Goal: Task Accomplishment & Management: Use online tool/utility

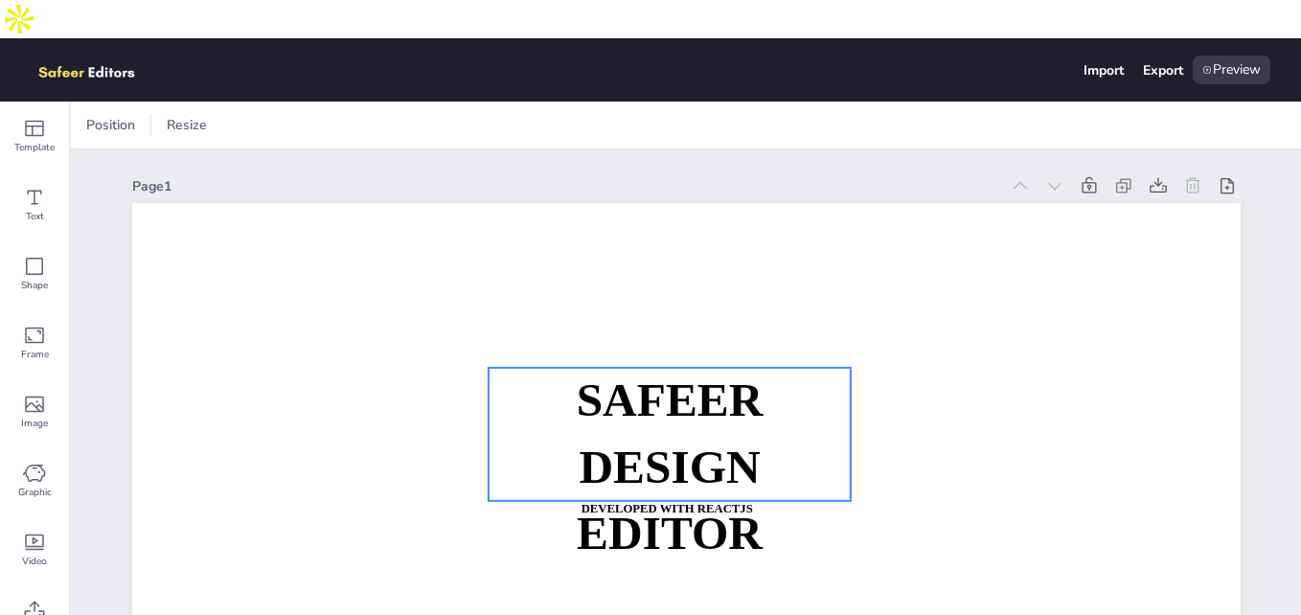
click at [616, 375] on strong "SAFEER" at bounding box center [669, 401] width 187 height 52
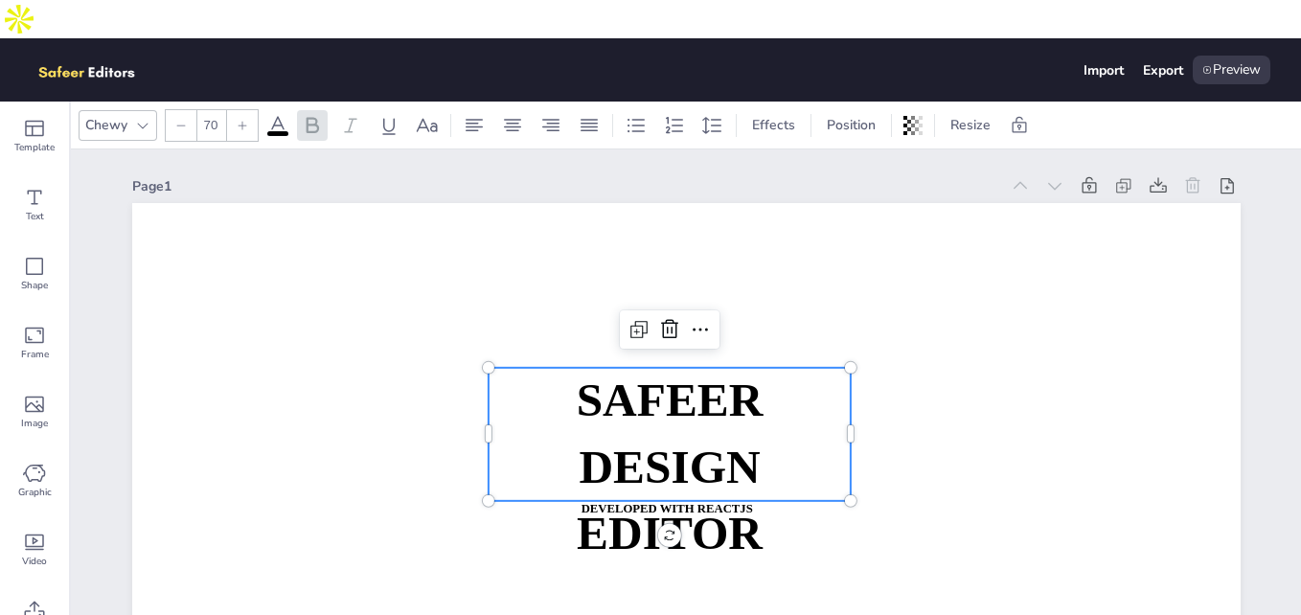
click at [616, 375] on strong "SAFEER" at bounding box center [669, 401] width 187 height 52
click at [616, 375] on span "SAFEER" at bounding box center [669, 401] width 187 height 52
click at [762, 368] on p "SAFEER" at bounding box center [669, 401] width 362 height 66
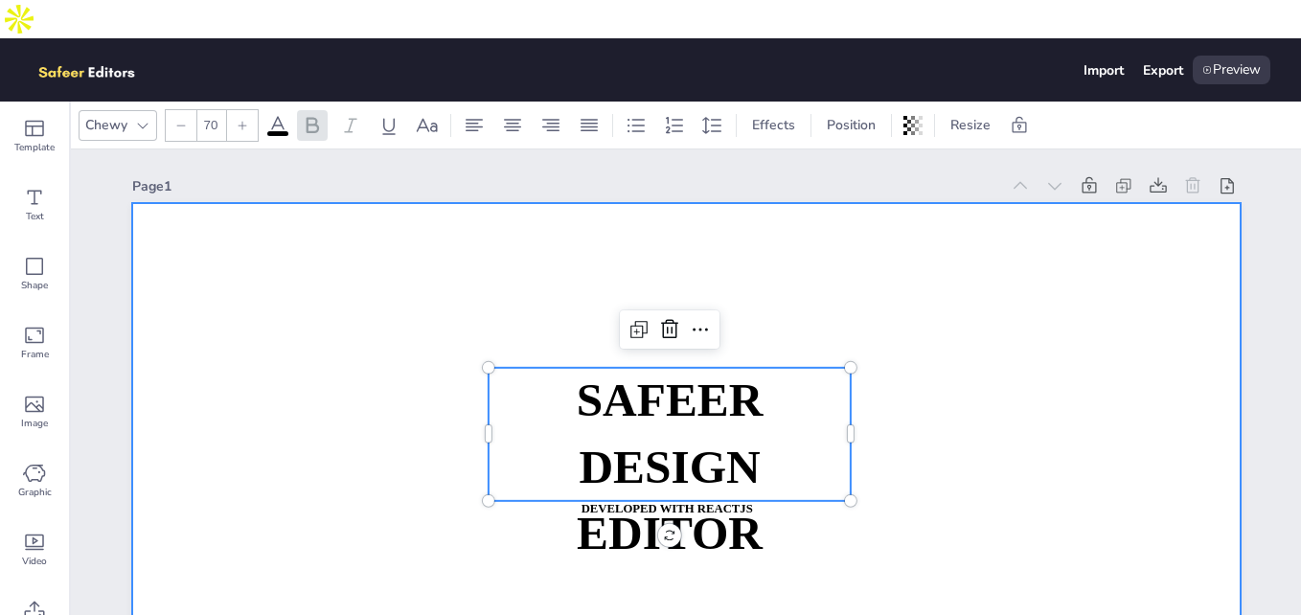
click at [349, 230] on div at bounding box center [686, 515] width 1109 height 625
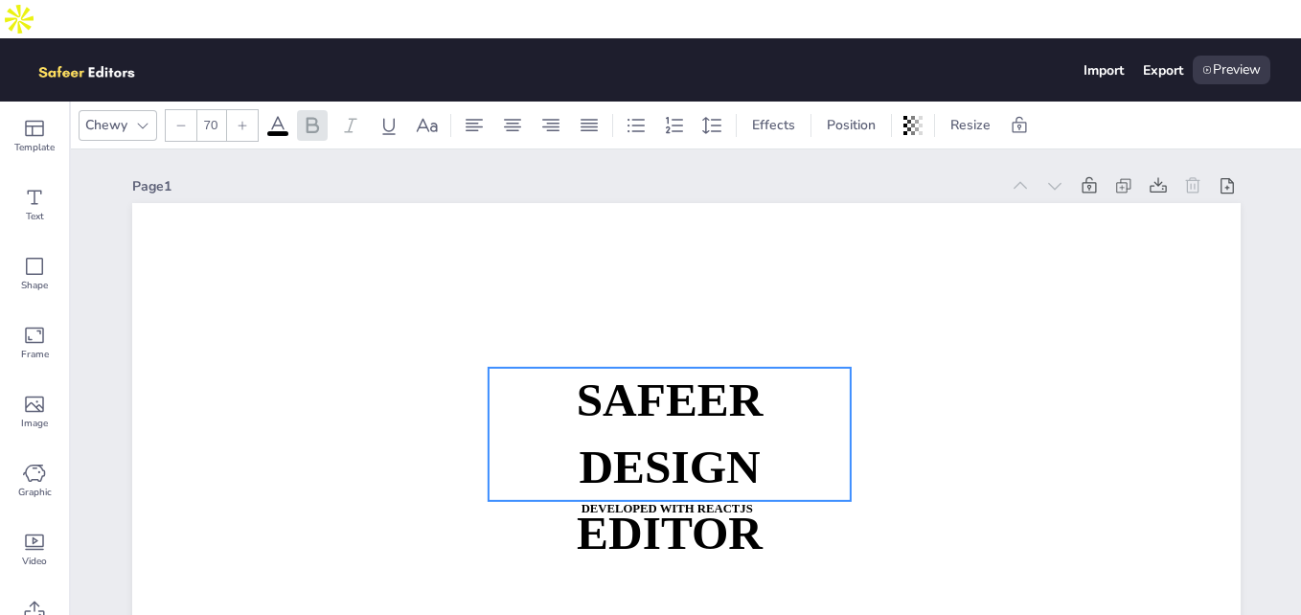
click at [663, 394] on p "SAFEER" at bounding box center [669, 401] width 362 height 66
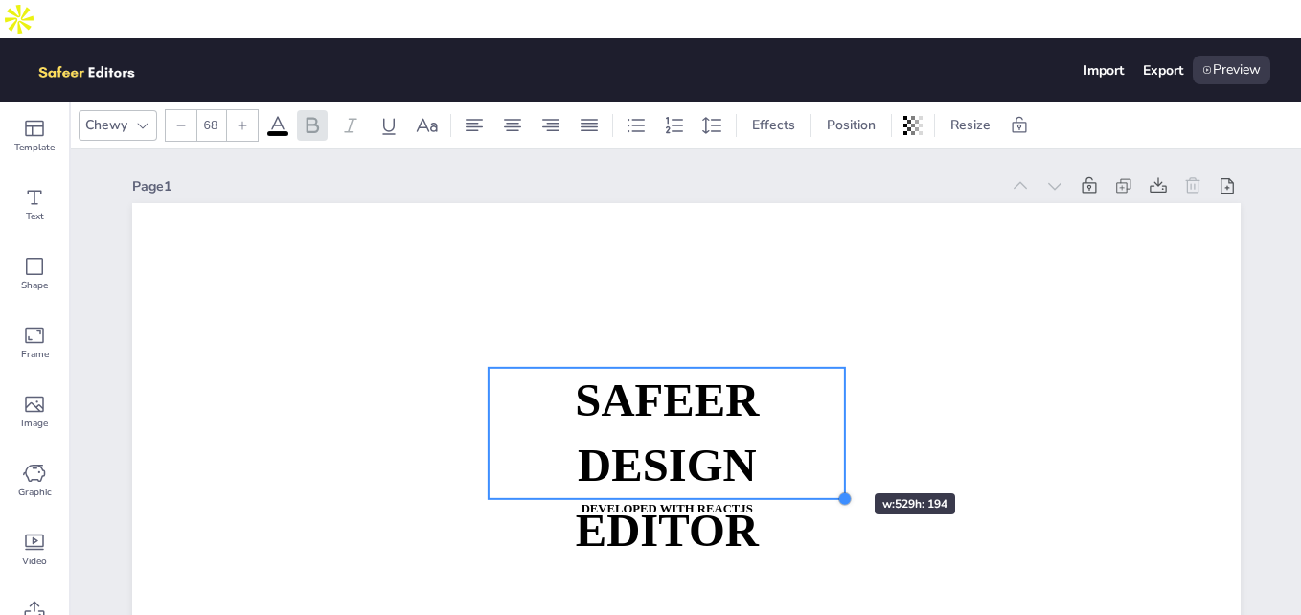
type input "67.5"
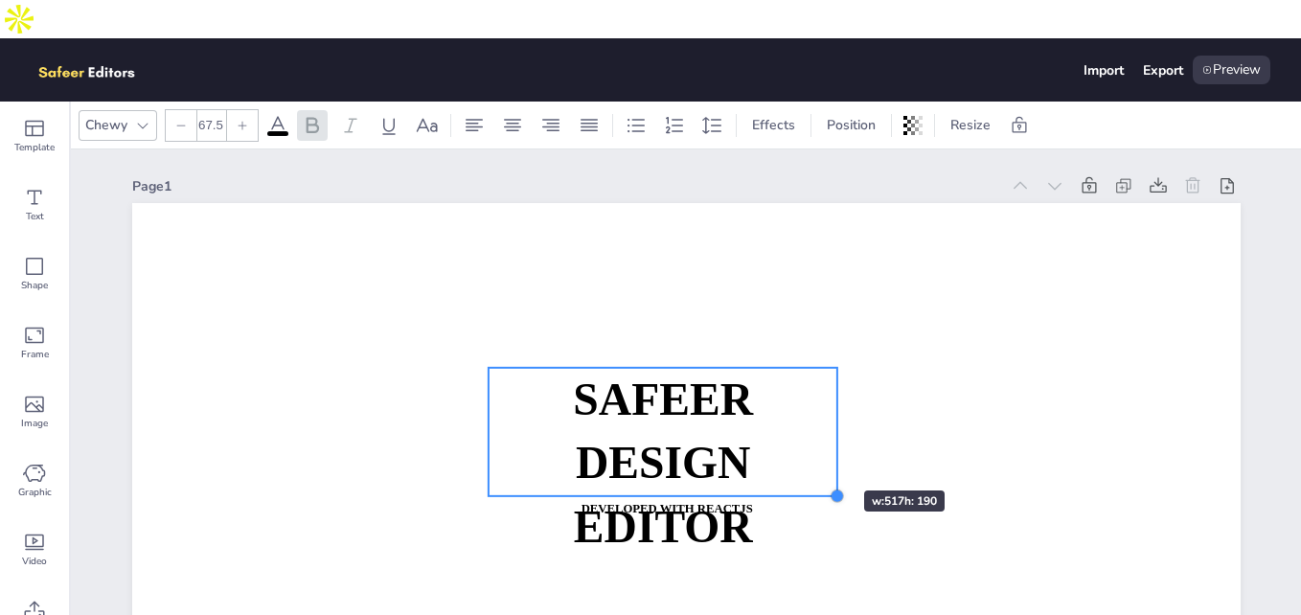
drag, startPoint x: 839, startPoint y: 461, endPoint x: 807, endPoint y: 456, distance: 32.9
click at [807, 456] on div "SAFEER DESIGN EDITOR DEVELOPED WITH REACTJS WHATSAPP: [URL][DOMAIN_NAME][PHONE_…" at bounding box center [686, 515] width 1109 height 625
drag, startPoint x: 825, startPoint y: 386, endPoint x: 839, endPoint y: 395, distance: 16.8
click at [869, 395] on div "SAFEER DESIGN EDITOR DEVELOPED WITH REACTJS WHATSAPP: [URL][DOMAIN_NAME][PHONE_…" at bounding box center [686, 515] width 1109 height 625
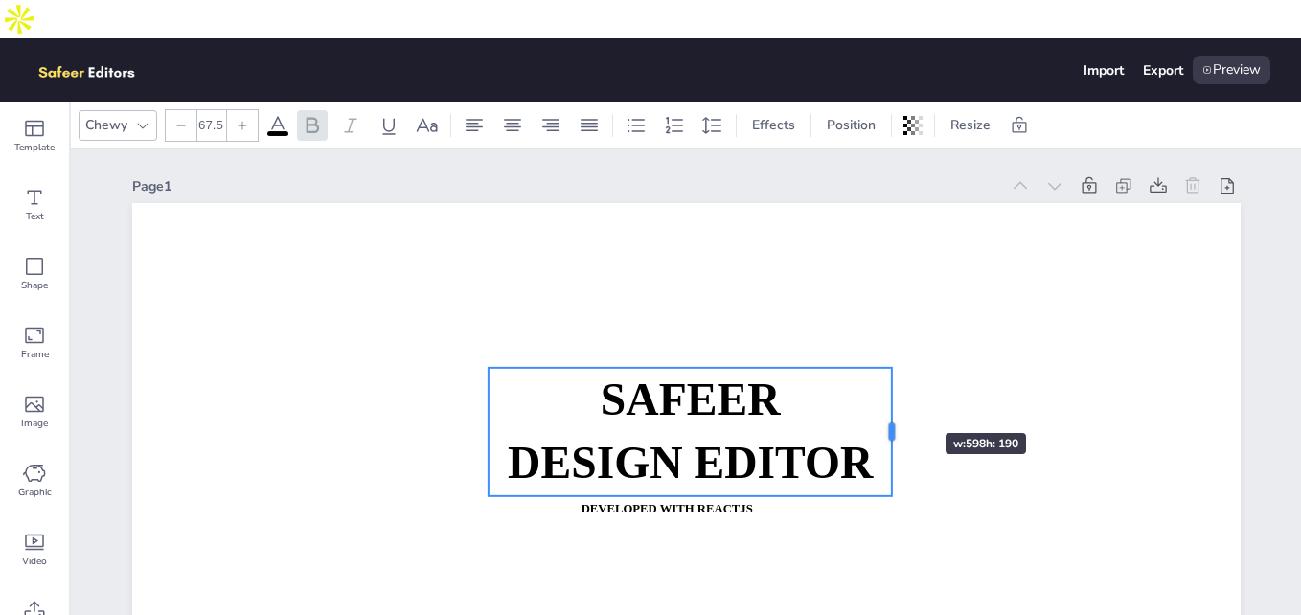
click at [887, 399] on div at bounding box center [891, 432] width 15 height 128
click at [268, 177] on div "Page 1" at bounding box center [565, 186] width 867 height 18
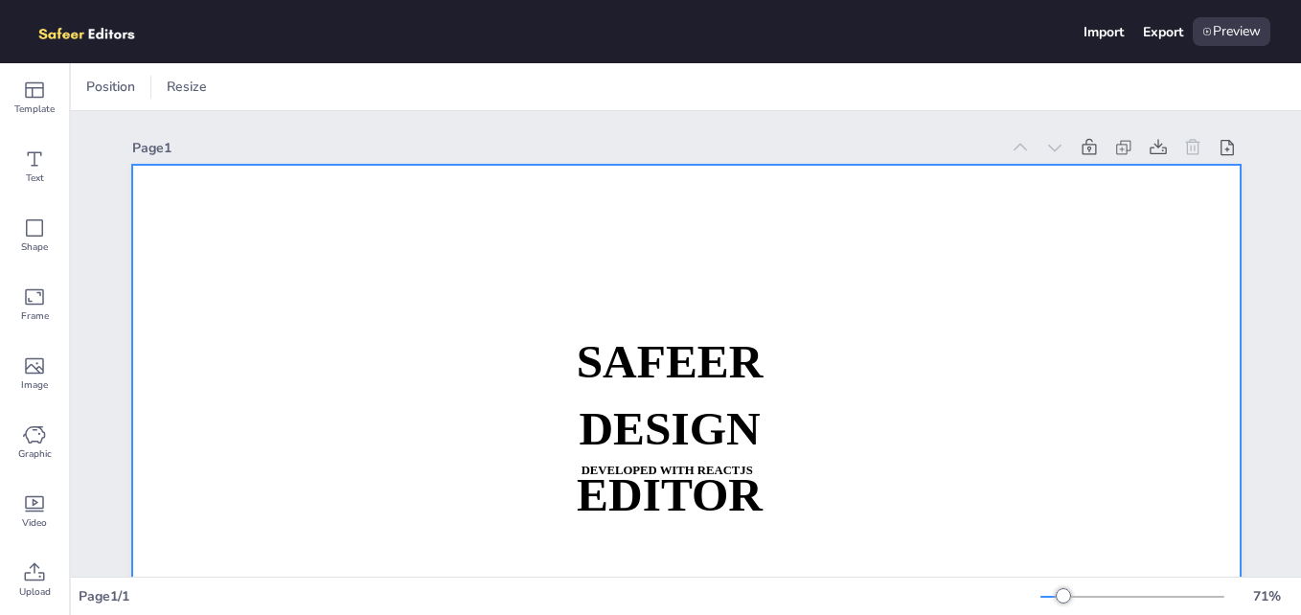
click at [410, 395] on div at bounding box center [686, 477] width 1109 height 625
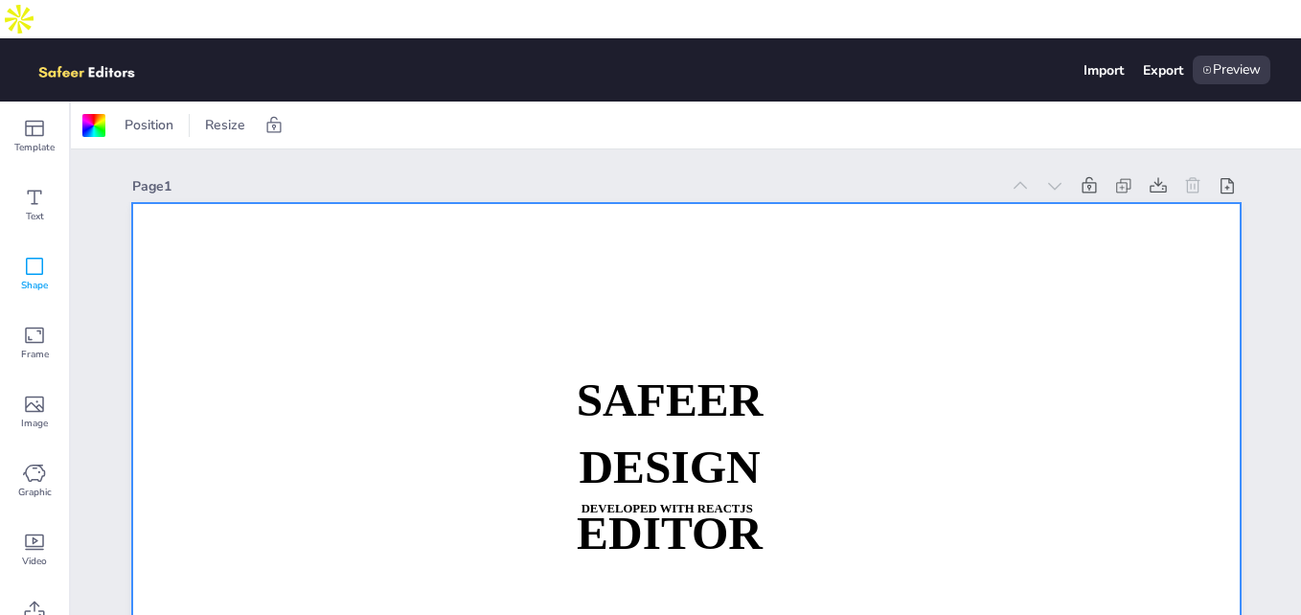
click at [44, 255] on icon at bounding box center [34, 266] width 23 height 23
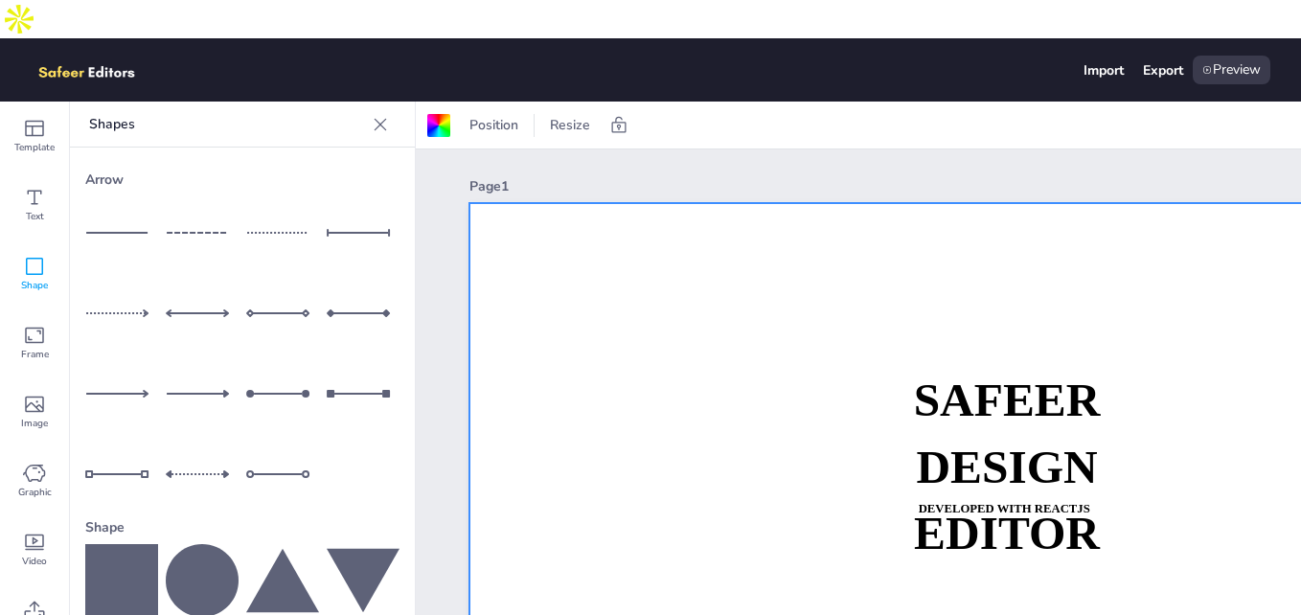
scroll to position [268, 0]
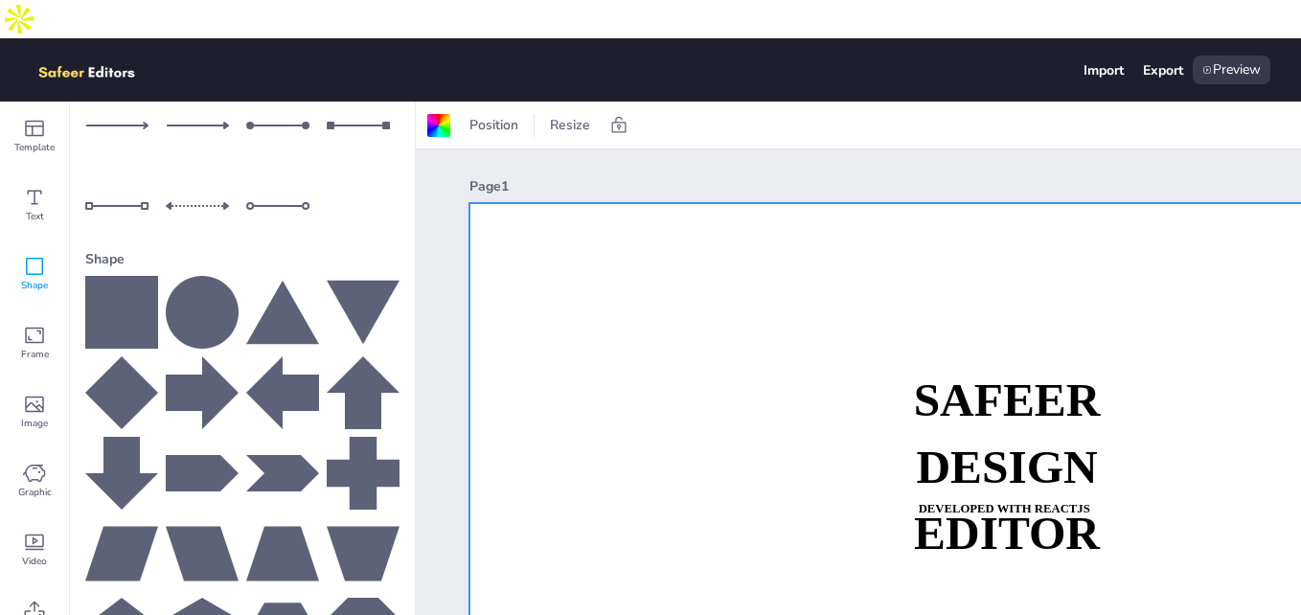
click at [110, 276] on icon at bounding box center [121, 312] width 73 height 73
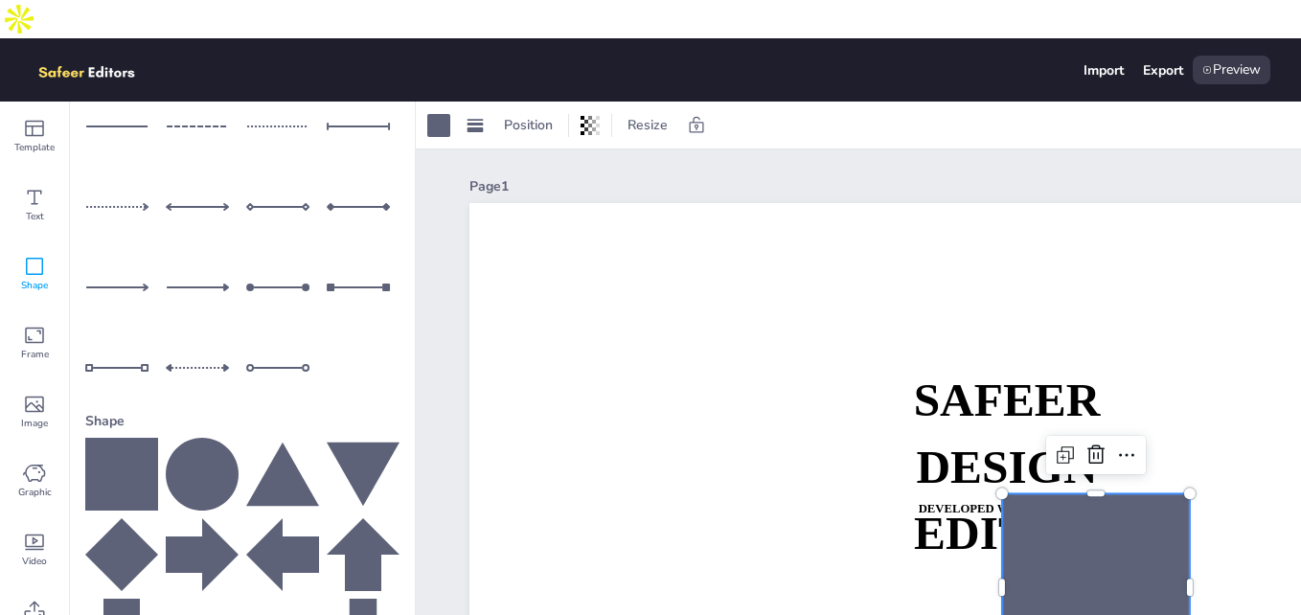
scroll to position [0, 0]
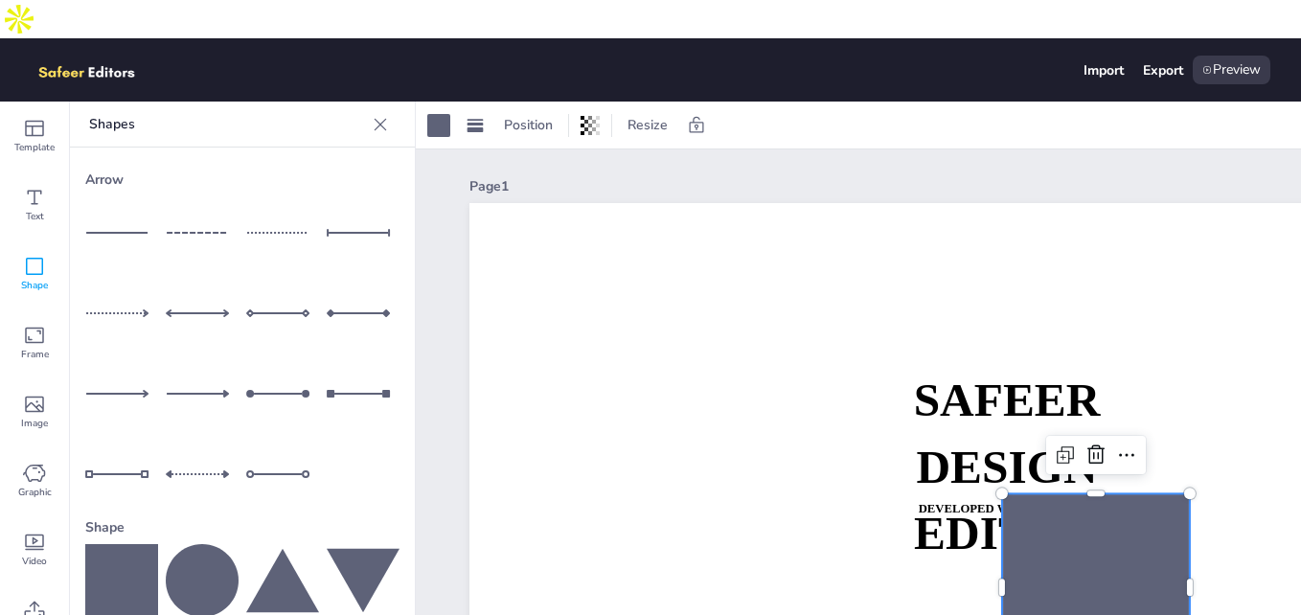
click at [375, 118] on icon at bounding box center [381, 124] width 12 height 12
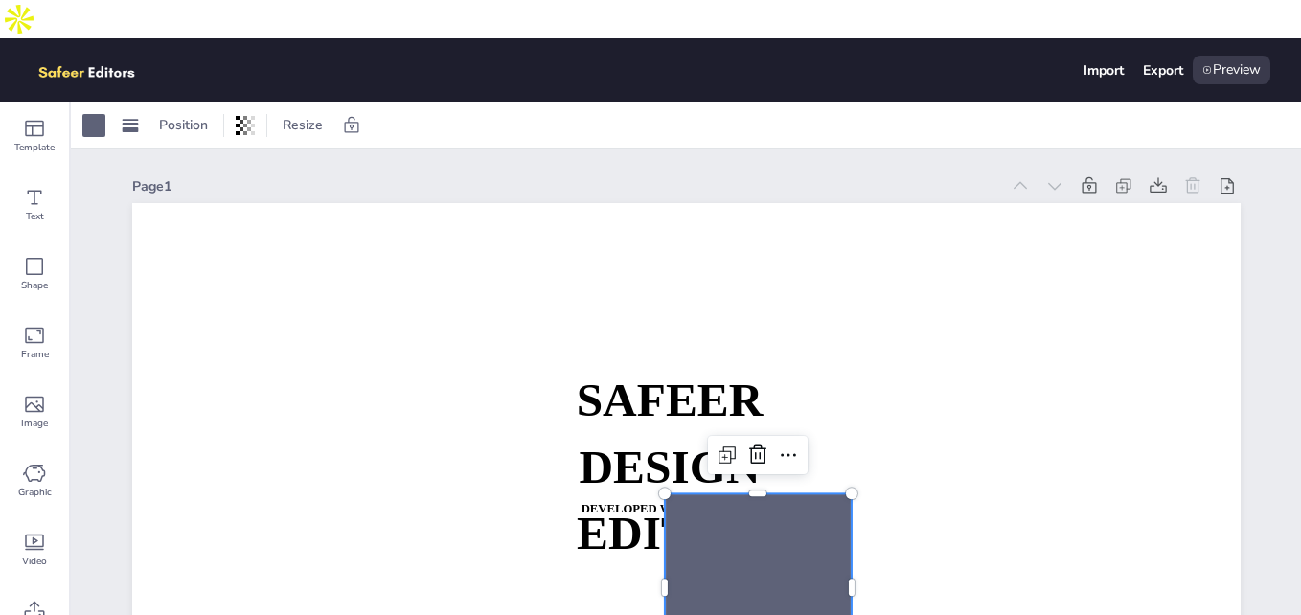
drag, startPoint x: 760, startPoint y: 493, endPoint x: 726, endPoint y: 518, distance: 42.4
click at [645, 203] on div "SAFEER DESIGN EDITOR DEVELOPED WITH REACTJS WHATSAPP: [URL][DOMAIN_NAME][PHONE_…" at bounding box center [686, 203] width 1109 height 0
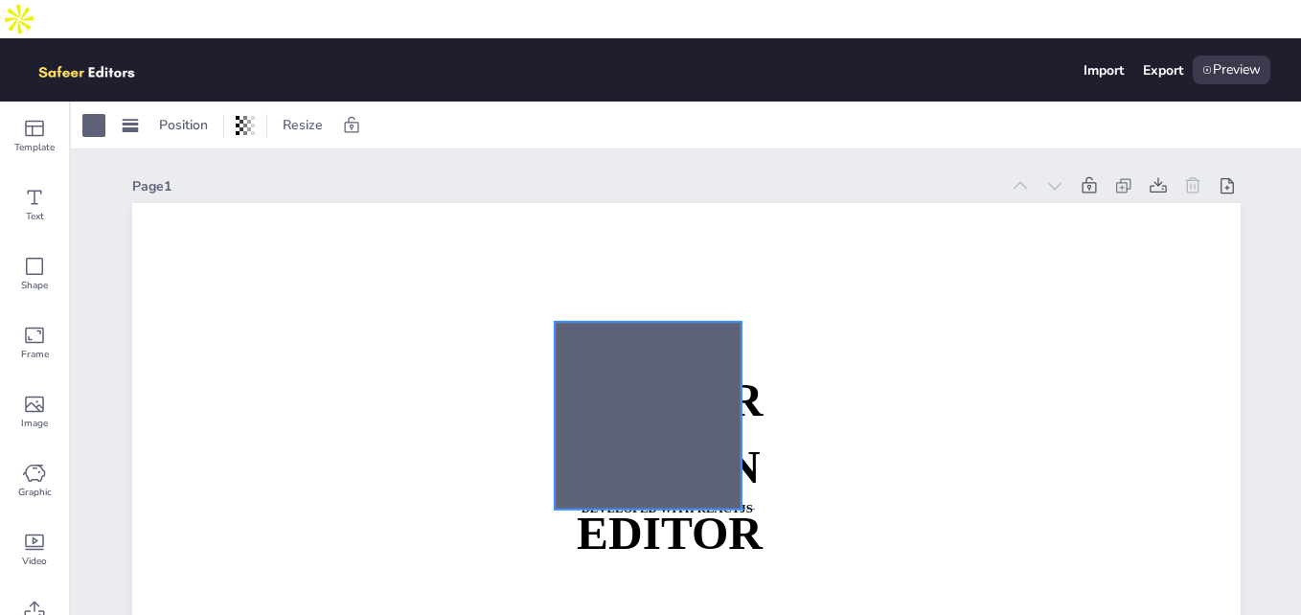
drag, startPoint x: 670, startPoint y: 378, endPoint x: 675, endPoint y: 336, distance: 41.5
click at [675, 336] on div at bounding box center [648, 416] width 188 height 188
click at [687, 264] on div at bounding box center [648, 283] width 100 height 38
click at [677, 272] on icon at bounding box center [678, 283] width 23 height 23
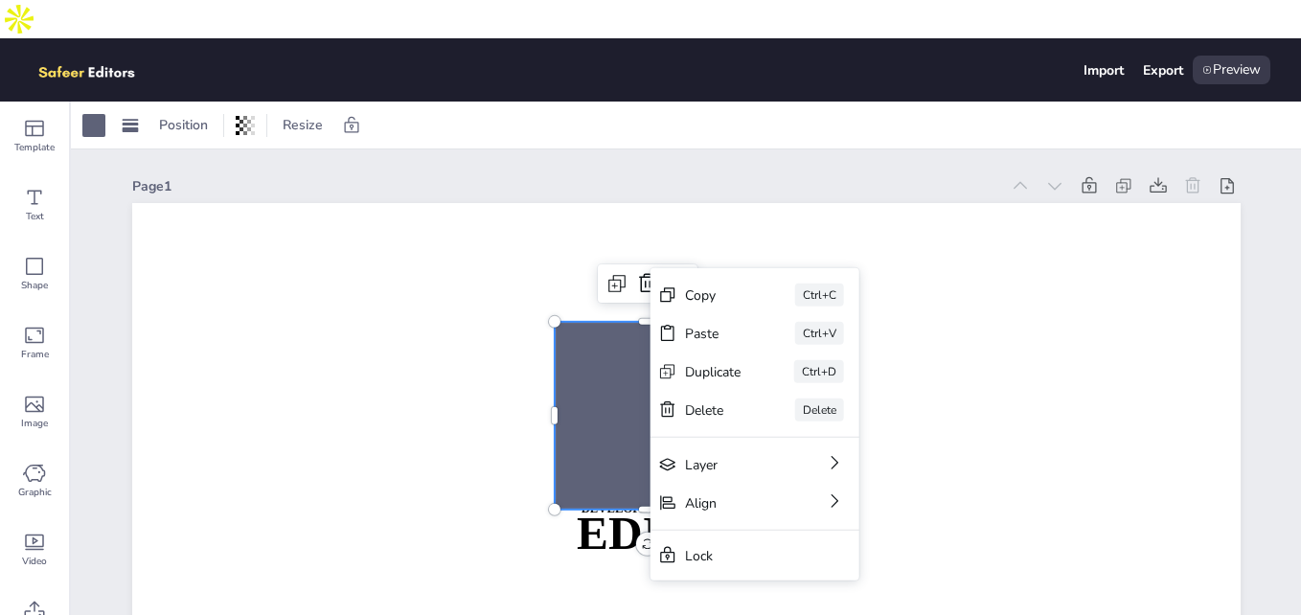
click at [600, 360] on div at bounding box center [648, 416] width 188 height 188
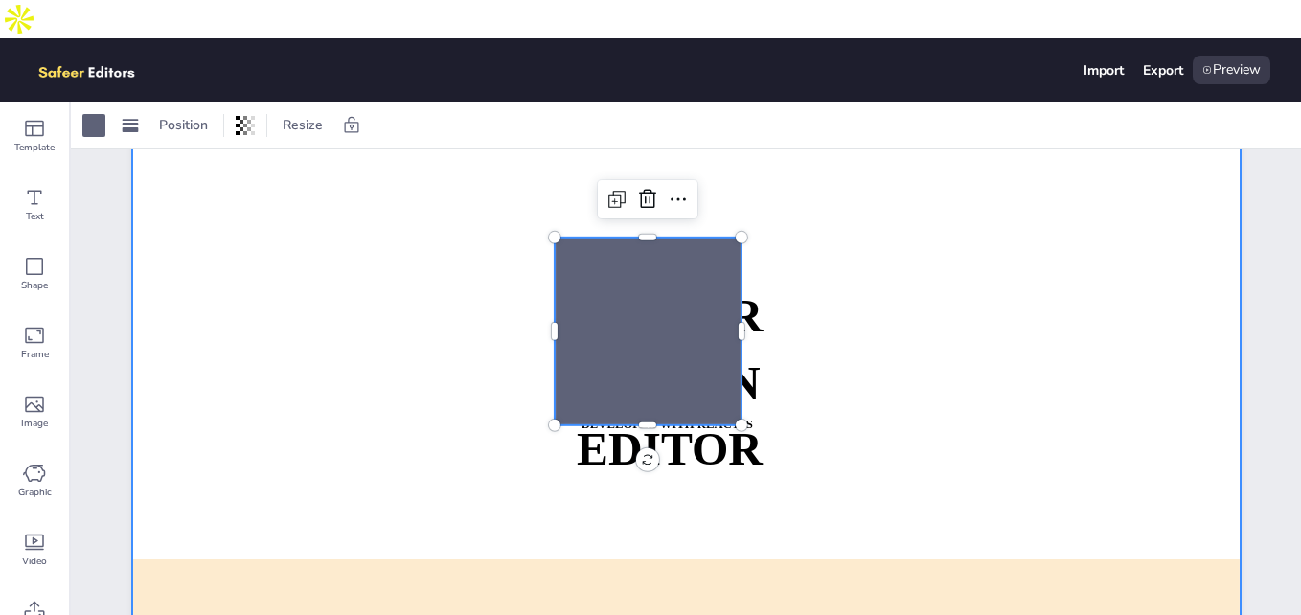
scroll to position [127, 0]
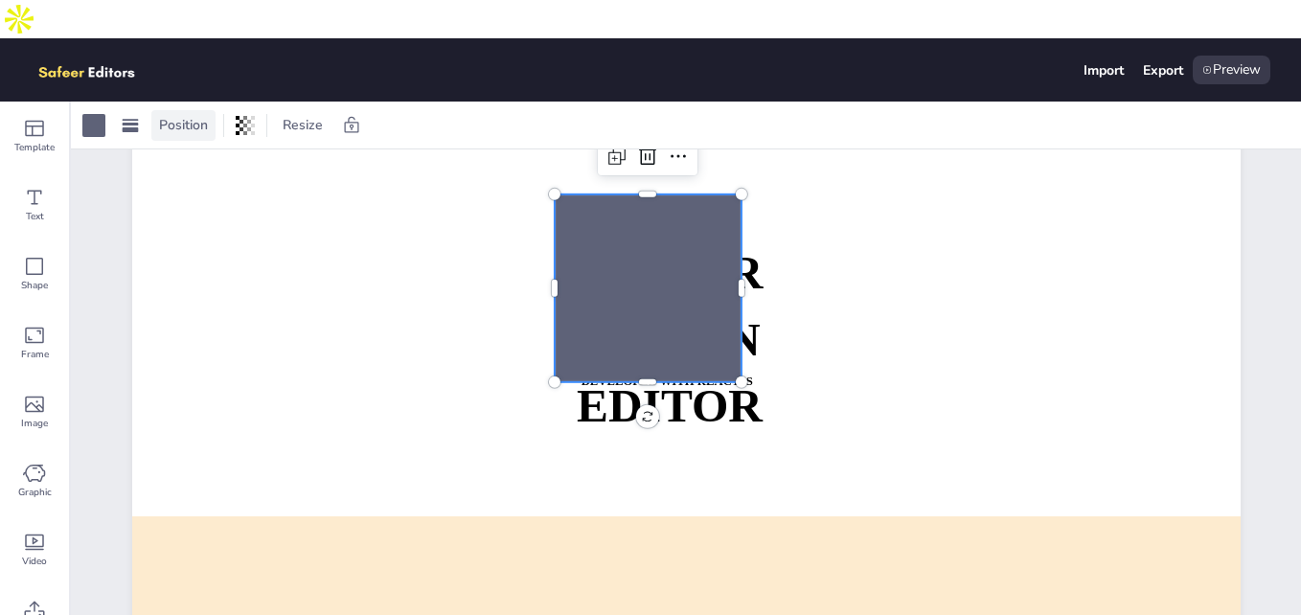
click at [160, 116] on span "Position" at bounding box center [183, 125] width 57 height 18
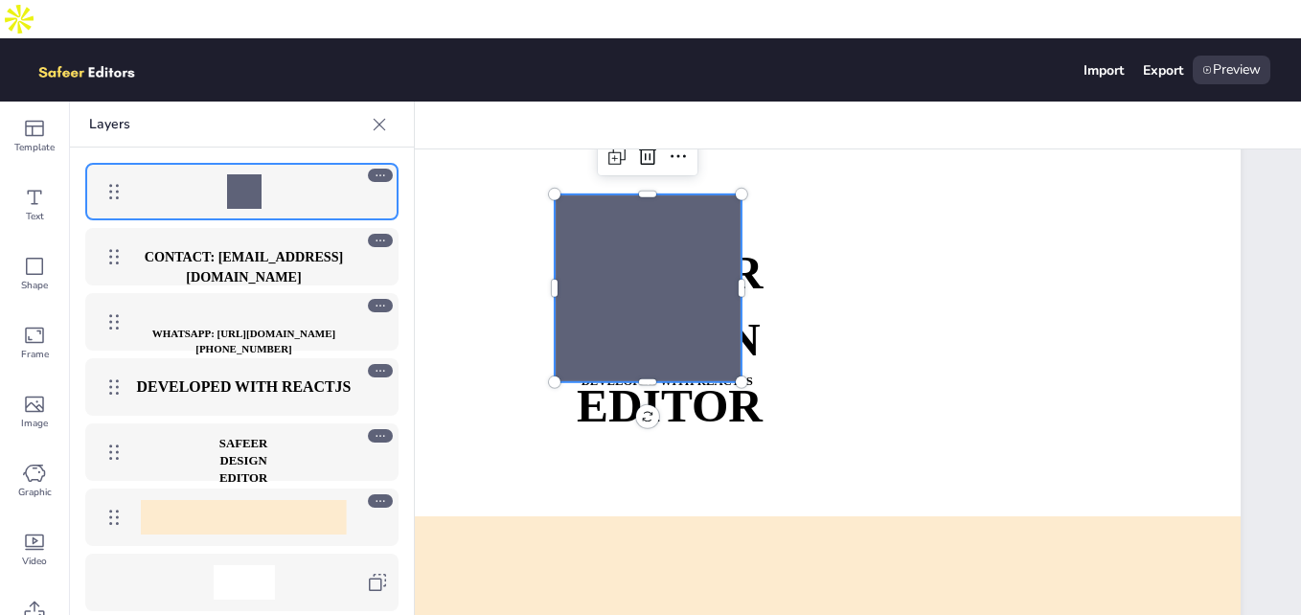
drag, startPoint x: 231, startPoint y: 217, endPoint x: 235, endPoint y: 161, distance: 55.7
click at [235, 161] on div "CONTACT: [EMAIL_ADDRESS][DOMAIN_NAME] WHATSAPP: [URL][DOMAIN_NAME][PHONE_NUMBER…" at bounding box center [242, 387] width 344 height 479
drag, startPoint x: 185, startPoint y: 149, endPoint x: 221, endPoint y: 536, distance: 388.8
click at [221, 536] on div "CONTACT: [EMAIL_ADDRESS][DOMAIN_NAME] WHATSAPP: [URL][DOMAIN_NAME][PHONE_NUMBER…" at bounding box center [242, 387] width 344 height 479
click at [248, 250] on strong "CONTACT: [EMAIL_ADDRESS][DOMAIN_NAME]" at bounding box center [244, 267] width 199 height 35
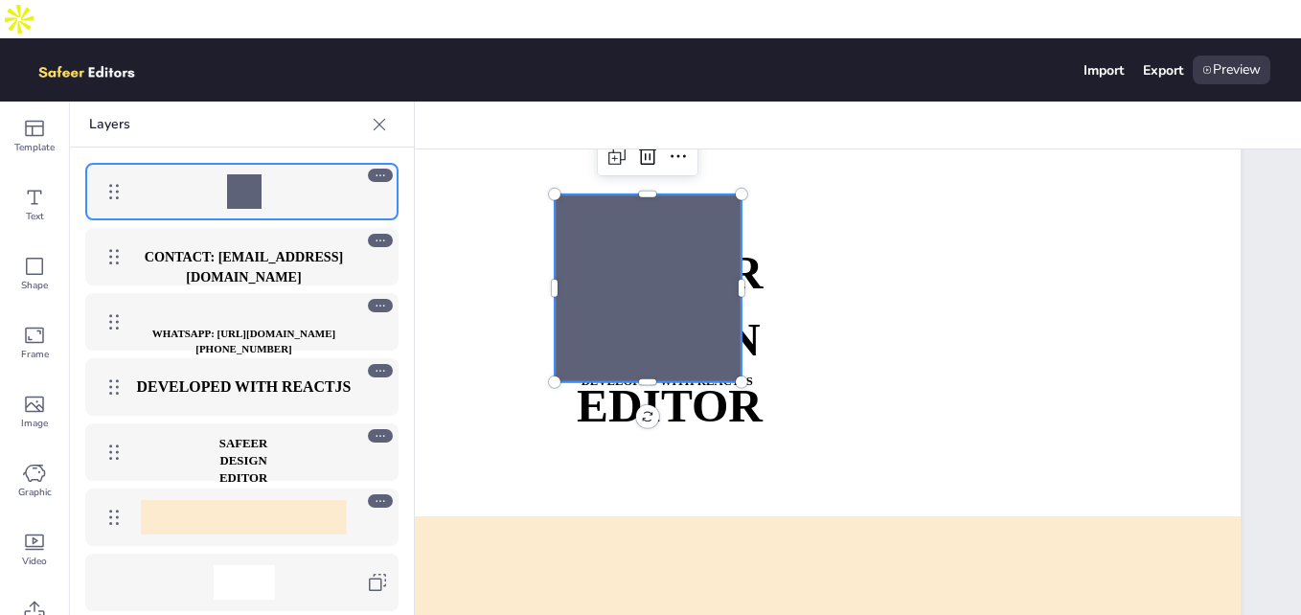
click at [385, 169] on icon at bounding box center [380, 175] width 13 height 13
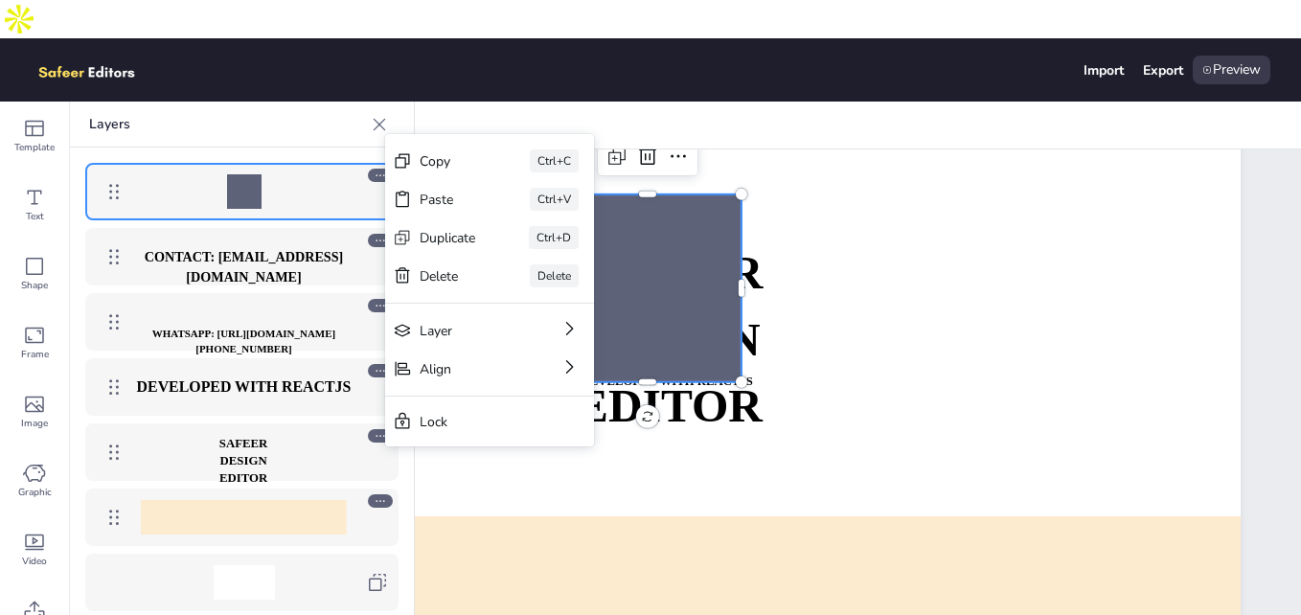
click at [299, 174] on div at bounding box center [243, 191] width 221 height 34
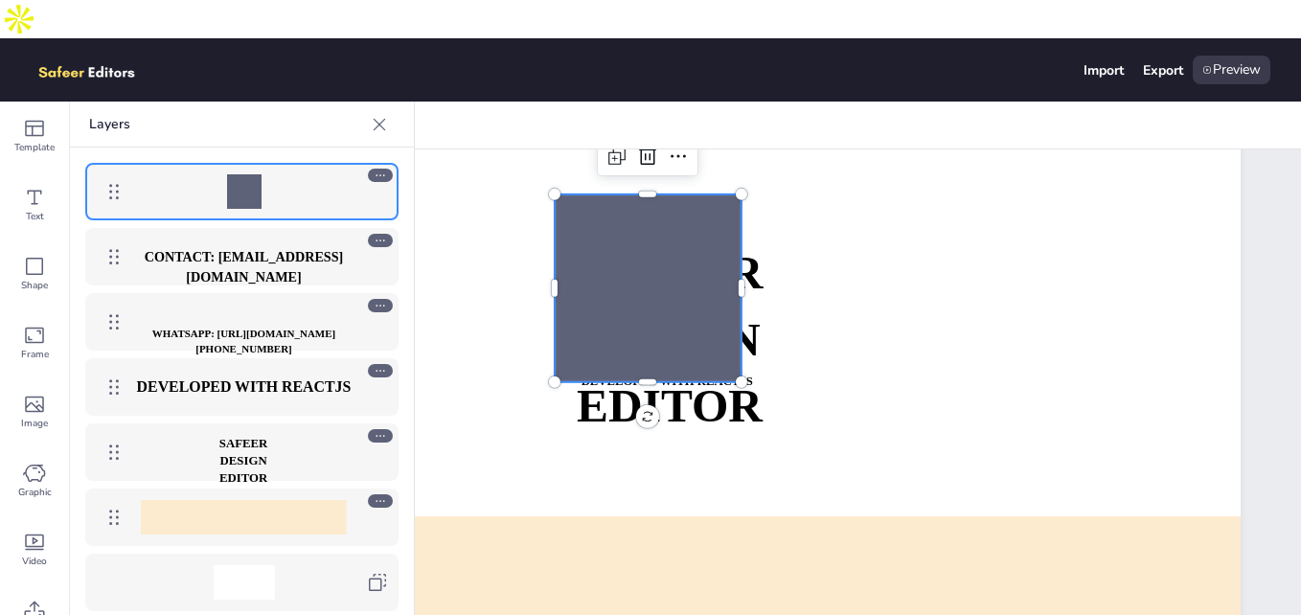
click at [615, 234] on div at bounding box center [648, 289] width 188 height 188
click at [587, 208] on div at bounding box center [648, 289] width 188 height 188
click at [289, 247] on p "CONTACT: [EMAIL_ADDRESS][DOMAIN_NAME]" at bounding box center [243, 267] width 221 height 41
click at [289, 327] on p "WHATSAPP: [URL][DOMAIN_NAME][PHONE_NUMBER]" at bounding box center [243, 343] width 221 height 32
click at [292, 379] on strong "DEVELOPED WITH REACTJS" at bounding box center [244, 387] width 215 height 17
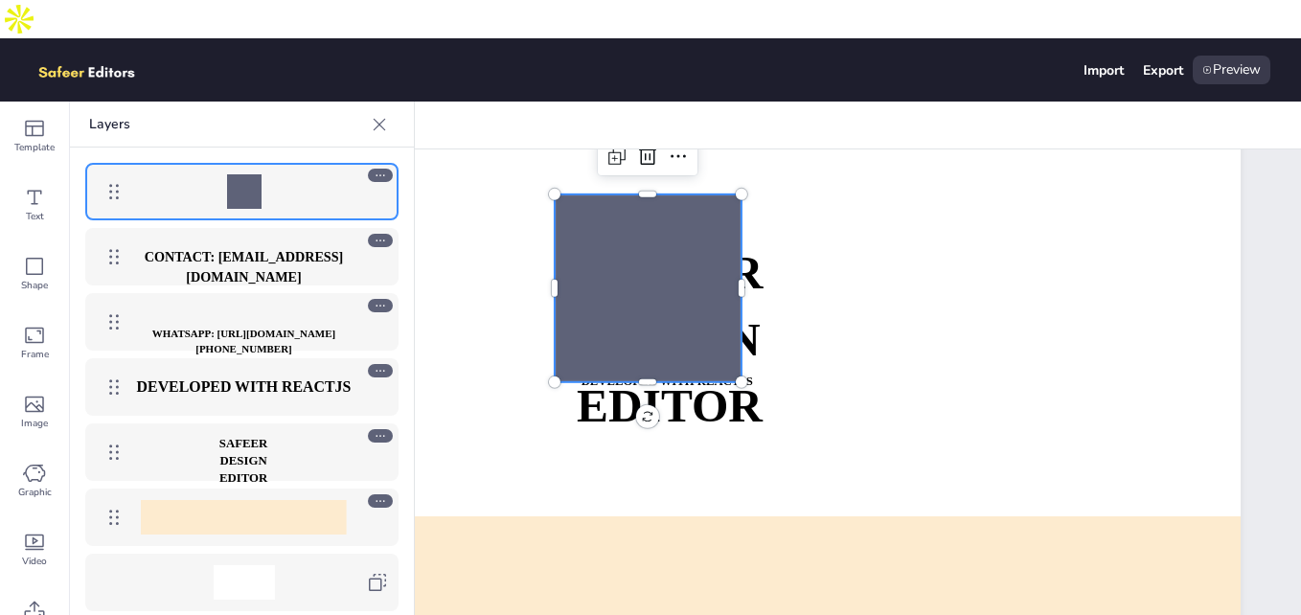
click at [270, 370] on div "DEVELOPED WITH REACTJS" at bounding box center [241, 386] width 313 height 57
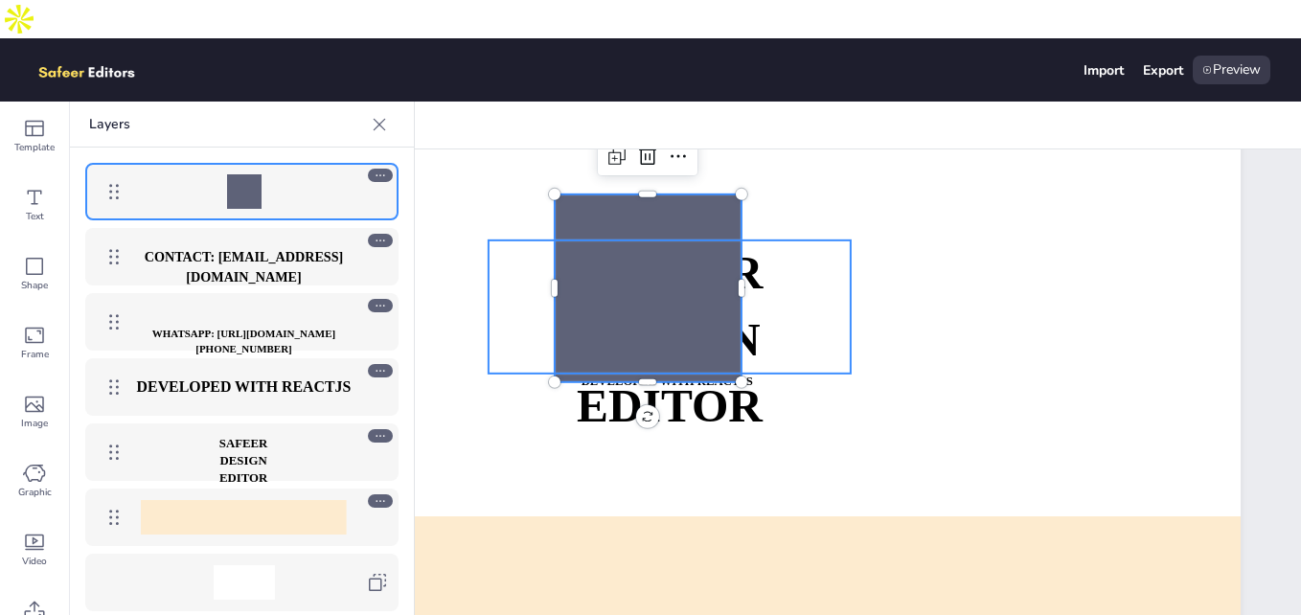
click at [286, 435] on p "SAFEER" at bounding box center [243, 443] width 94 height 17
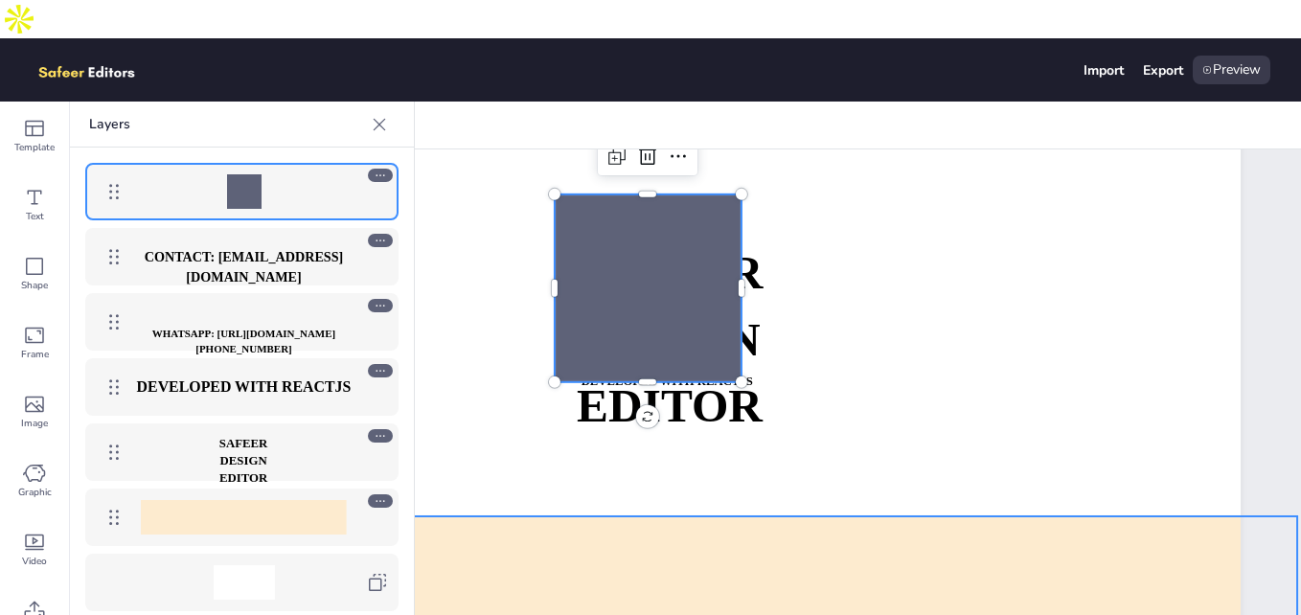
click at [619, 516] on div at bounding box center [701, 616] width 1194 height 200
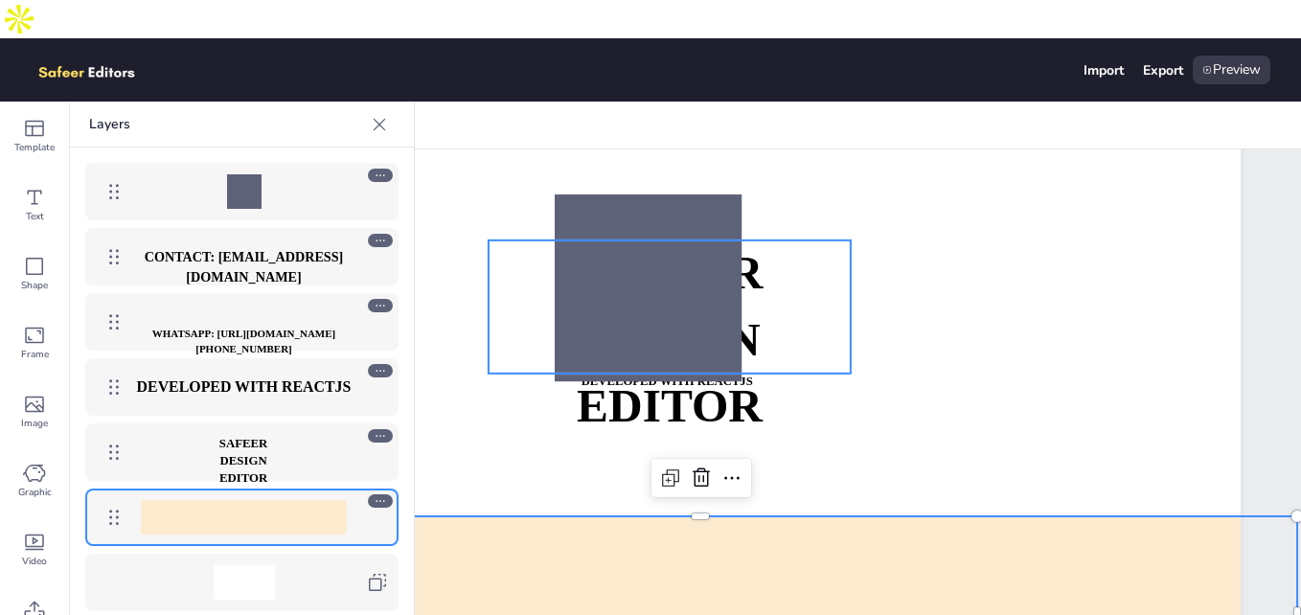
click at [261, 452] on p "DESIGN EDITOR" at bounding box center [243, 469] width 94 height 34
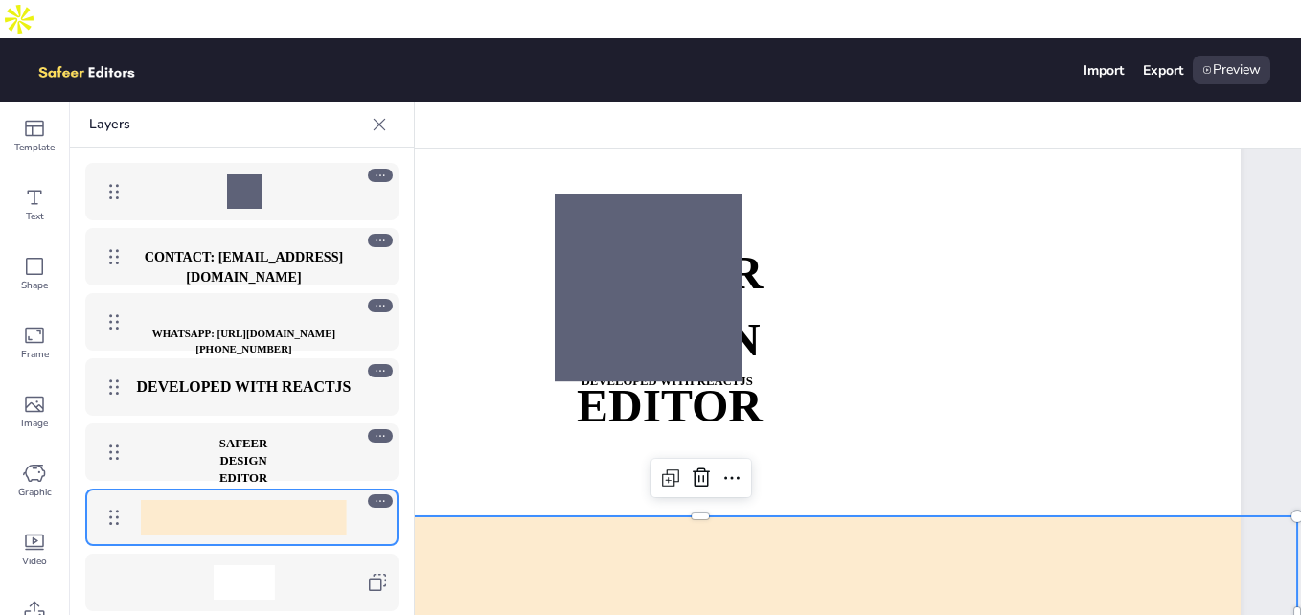
click at [269, 370] on div "DEVELOPED WITH REACTJS" at bounding box center [243, 387] width 221 height 34
drag, startPoint x: 269, startPoint y: 336, endPoint x: 647, endPoint y: 229, distance: 392.5
click at [647, 229] on div "Template Text Shape Frame Image Graphic Video Upload Layers CONTACT: [EMAIL_ADD…" at bounding box center [650, 378] width 1301 height 552
drag, startPoint x: 265, startPoint y: 297, endPoint x: 287, endPoint y: 188, distance: 111.4
click at [287, 188] on div "CONTACT: [EMAIL_ADDRESS][DOMAIN_NAME] WHATSAPP: [URL][DOMAIN_NAME][PHONE_NUMBER…" at bounding box center [242, 387] width 344 height 479
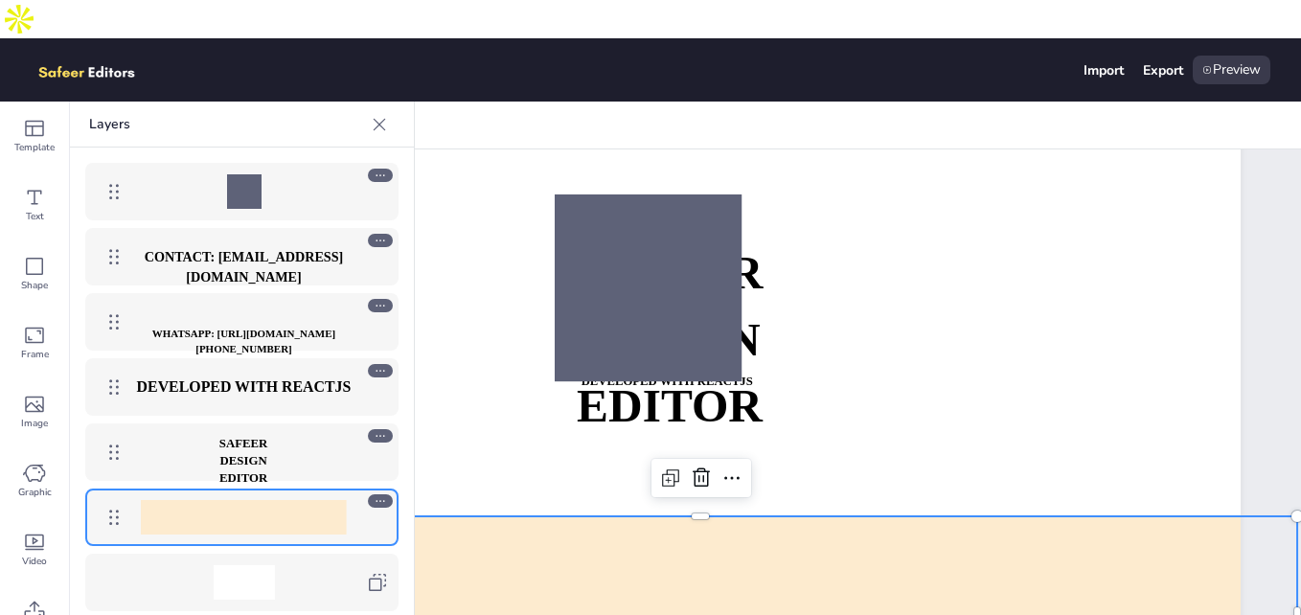
drag, startPoint x: 287, startPoint y: 233, endPoint x: 282, endPoint y: 358, distance: 125.6
click at [282, 358] on div "CONTACT: [EMAIL_ADDRESS][DOMAIN_NAME] WHATSAPP: [URL][DOMAIN_NAME][PHONE_NUMBER…" at bounding box center [242, 387] width 344 height 479
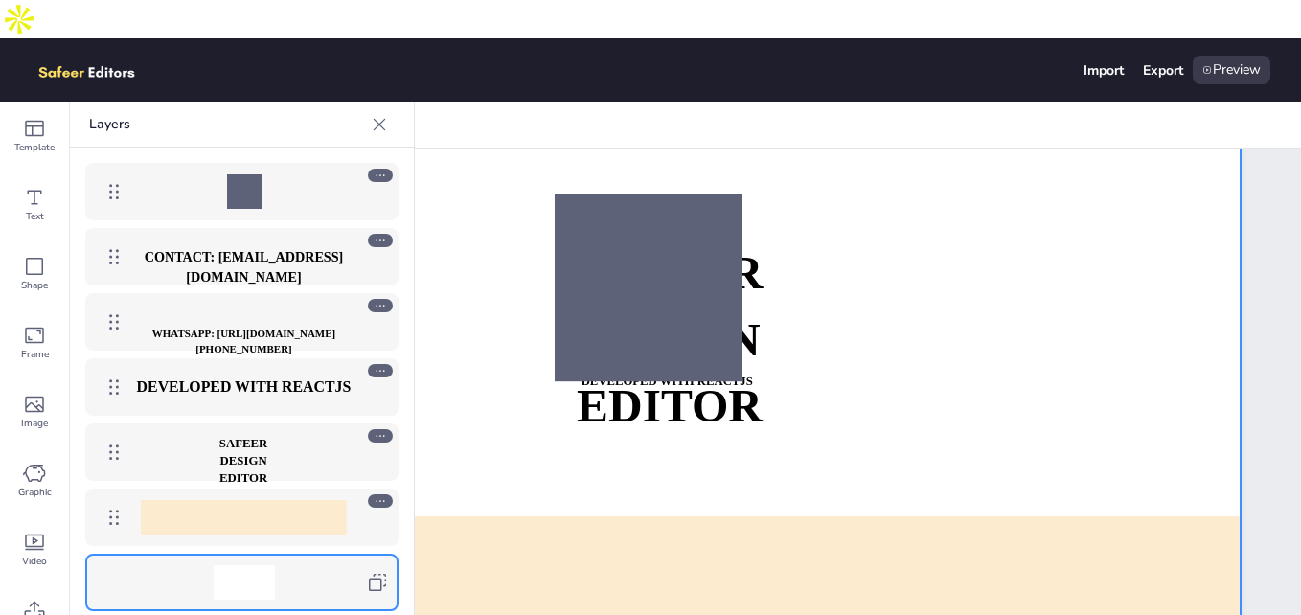
drag, startPoint x: 268, startPoint y: 543, endPoint x: 287, endPoint y: 261, distance: 283.3
click at [287, 261] on div "CONTACT: [EMAIL_ADDRESS][DOMAIN_NAME] WHATSAPP: [URL][DOMAIN_NAME][PHONE_NUMBER…" at bounding box center [242, 387] width 344 height 479
drag, startPoint x: 300, startPoint y: 161, endPoint x: 334, endPoint y: 373, distance: 214.6
click at [334, 373] on div "CONTACT: [EMAIL_ADDRESS][DOMAIN_NAME] WHATSAPP: [URL][DOMAIN_NAME][PHONE_NUMBER…" at bounding box center [242, 387] width 344 height 479
drag, startPoint x: 319, startPoint y: 219, endPoint x: 318, endPoint y: 122, distance: 97.7
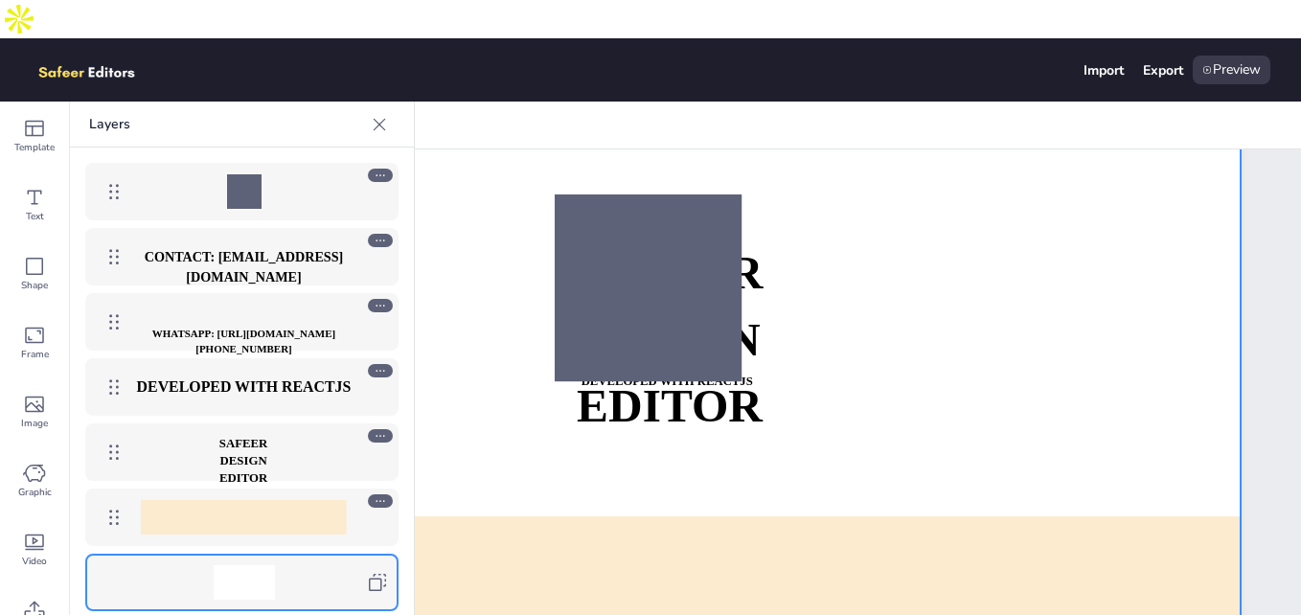
click at [318, 148] on div "CONTACT: [EMAIL_ADDRESS][DOMAIN_NAME] WHATSAPP: [URL][DOMAIN_NAME][PHONE_NUMBER…" at bounding box center [242, 387] width 344 height 479
drag, startPoint x: 324, startPoint y: 283, endPoint x: 310, endPoint y: 133, distance: 150.1
click at [310, 148] on div "CONTACT: [EMAIL_ADDRESS][DOMAIN_NAME] WHATSAPP: [URL][DOMAIN_NAME][PHONE_NUMBER…" at bounding box center [242, 387] width 344 height 479
drag, startPoint x: 303, startPoint y: 282, endPoint x: 310, endPoint y: 203, distance: 78.9
click at [280, 170] on div "CONTACT: [EMAIL_ADDRESS][DOMAIN_NAME] WHATSAPP: [URL][DOMAIN_NAME][PHONE_NUMBER…" at bounding box center [242, 387] width 344 height 479
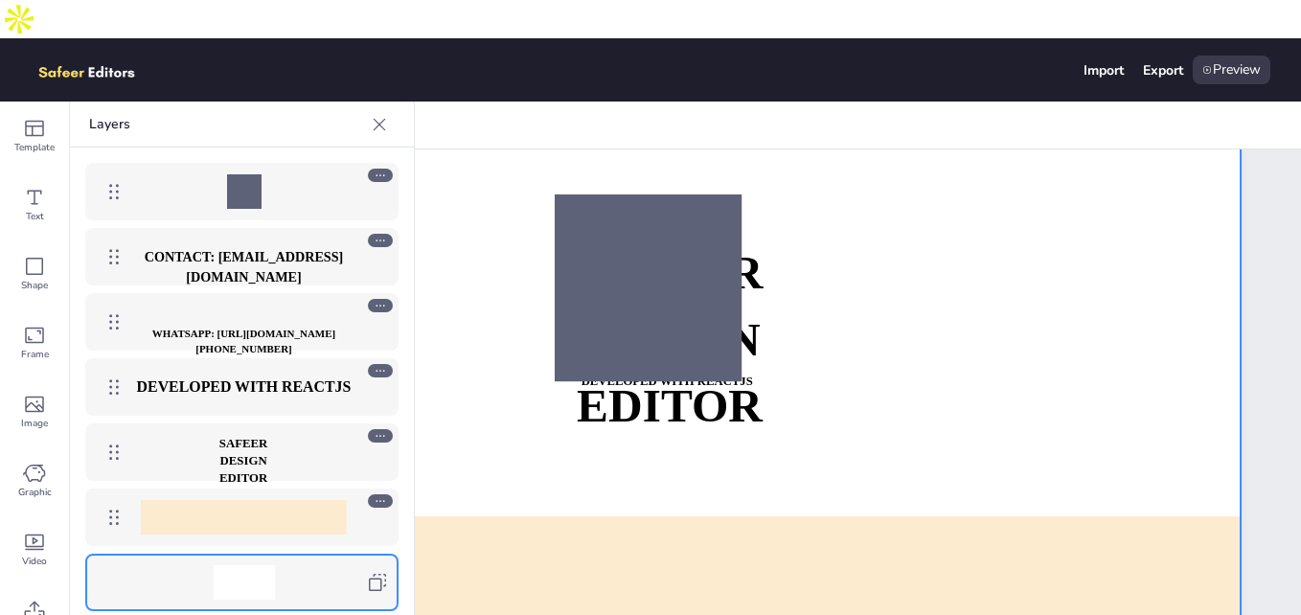
click at [378, 305] on icon at bounding box center [380, 306] width 9 height 2
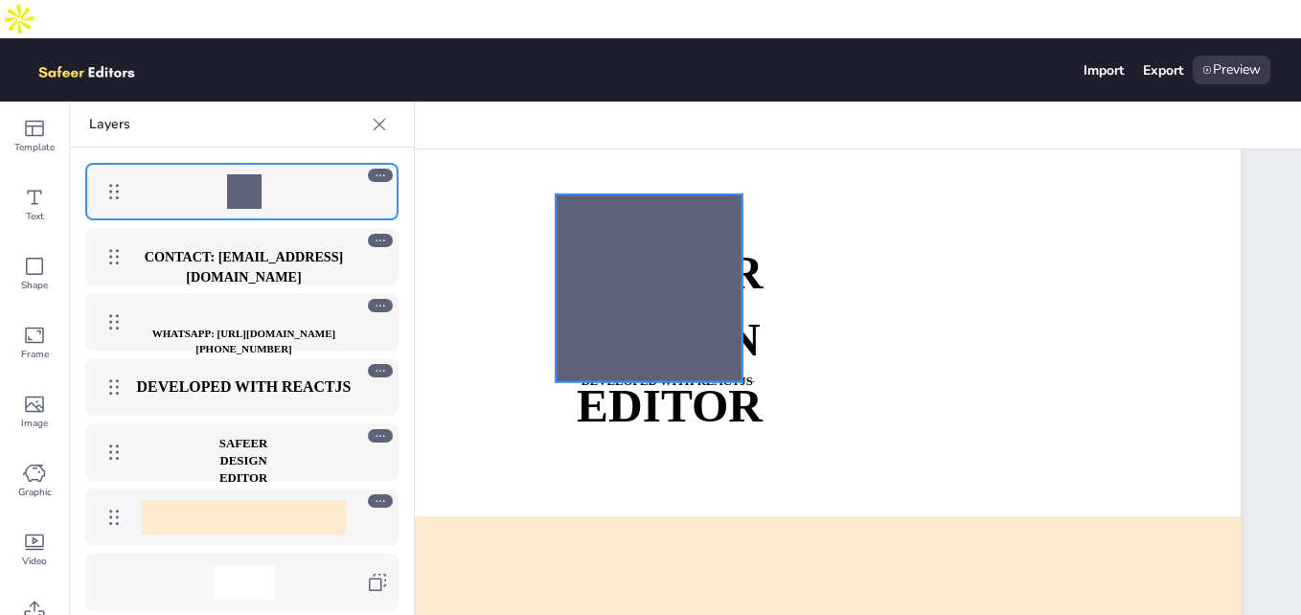
click at [669, 205] on div at bounding box center [649, 289] width 188 height 188
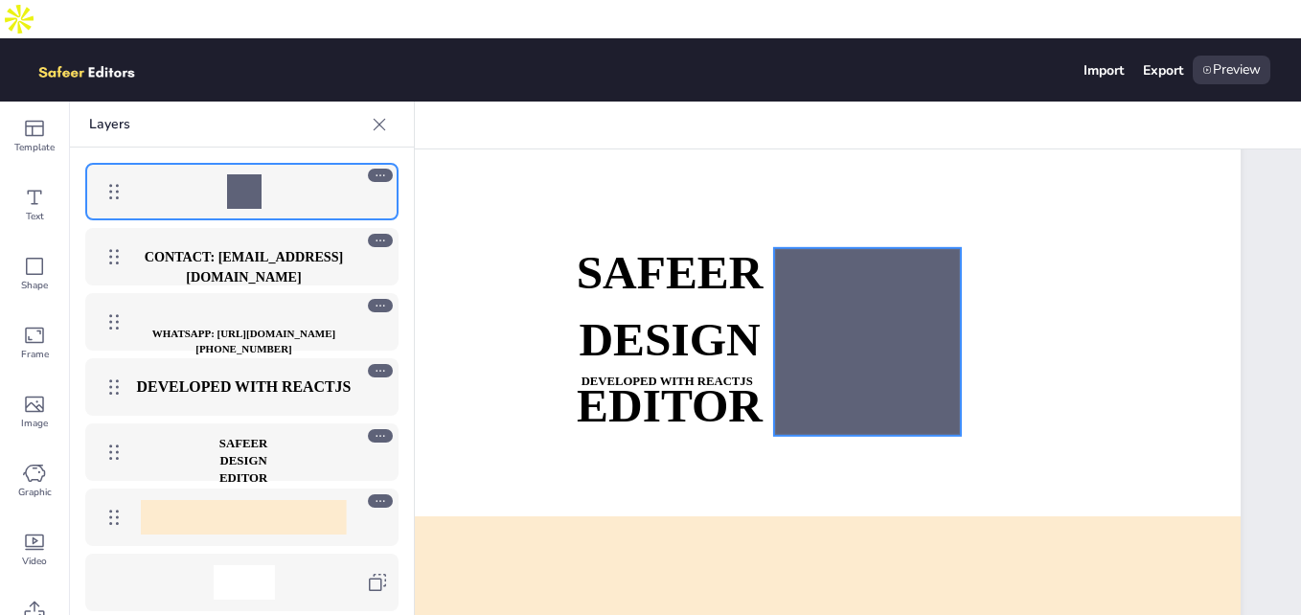
drag, startPoint x: 681, startPoint y: 230, endPoint x: 895, endPoint y: 284, distance: 220.3
click at [897, 284] on div at bounding box center [867, 342] width 188 height 188
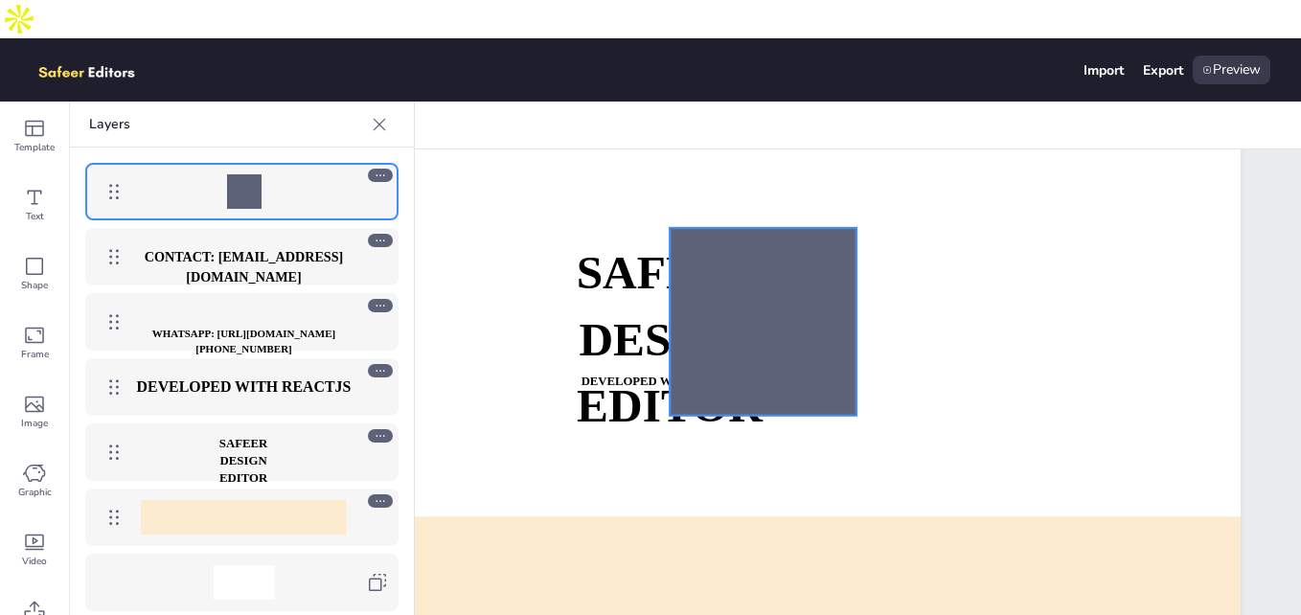
drag, startPoint x: 850, startPoint y: 280, endPoint x: 750, endPoint y: 260, distance: 101.7
click at [750, 260] on div at bounding box center [764, 322] width 188 height 188
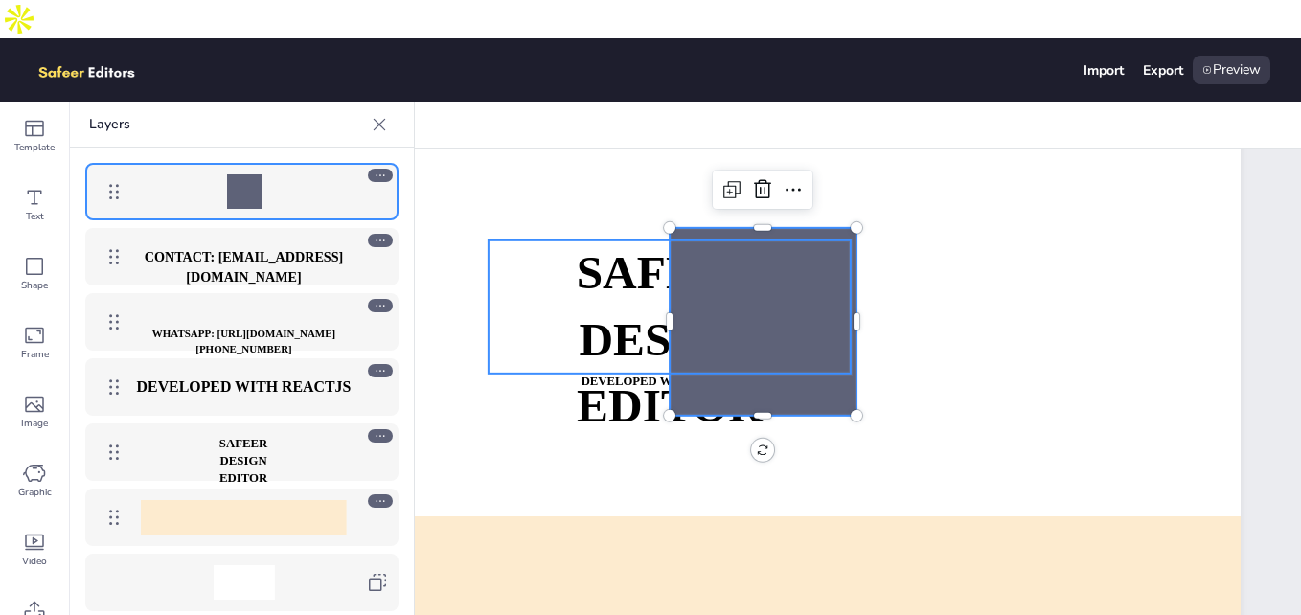
click at [618, 247] on strong "SAFEER" at bounding box center [669, 273] width 187 height 52
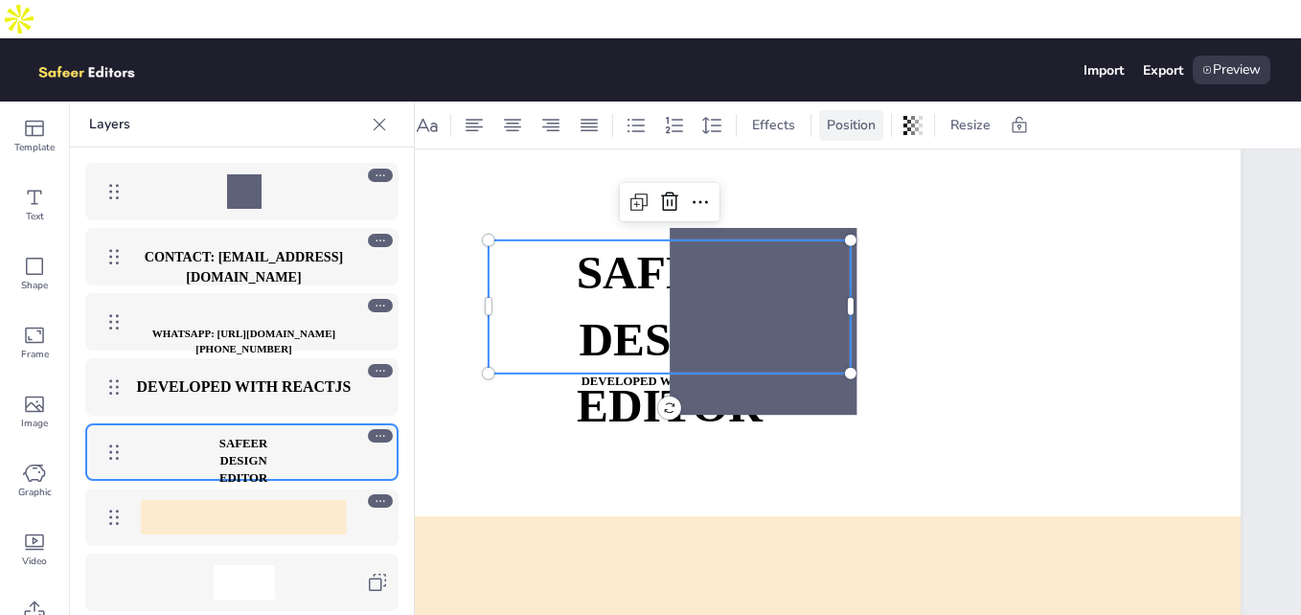
click at [866, 116] on span "Position" at bounding box center [851, 125] width 57 height 18
click at [849, 116] on span "Position" at bounding box center [851, 125] width 57 height 18
click at [846, 116] on span "Position" at bounding box center [851, 125] width 57 height 18
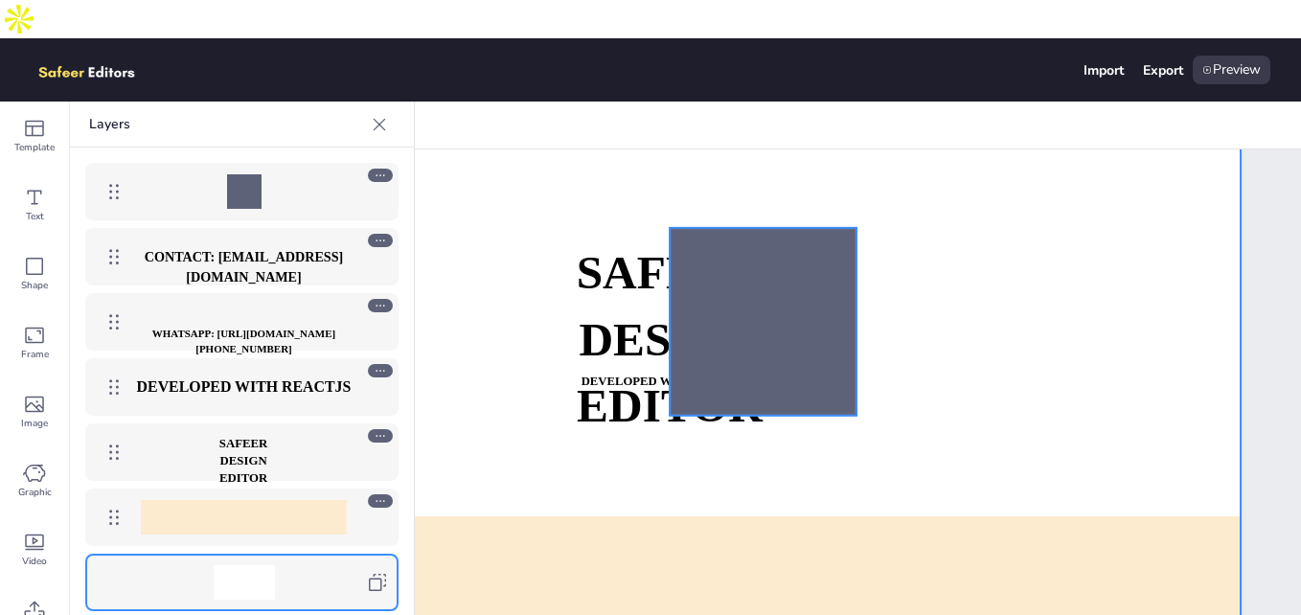
click at [801, 231] on div at bounding box center [764, 322] width 188 height 188
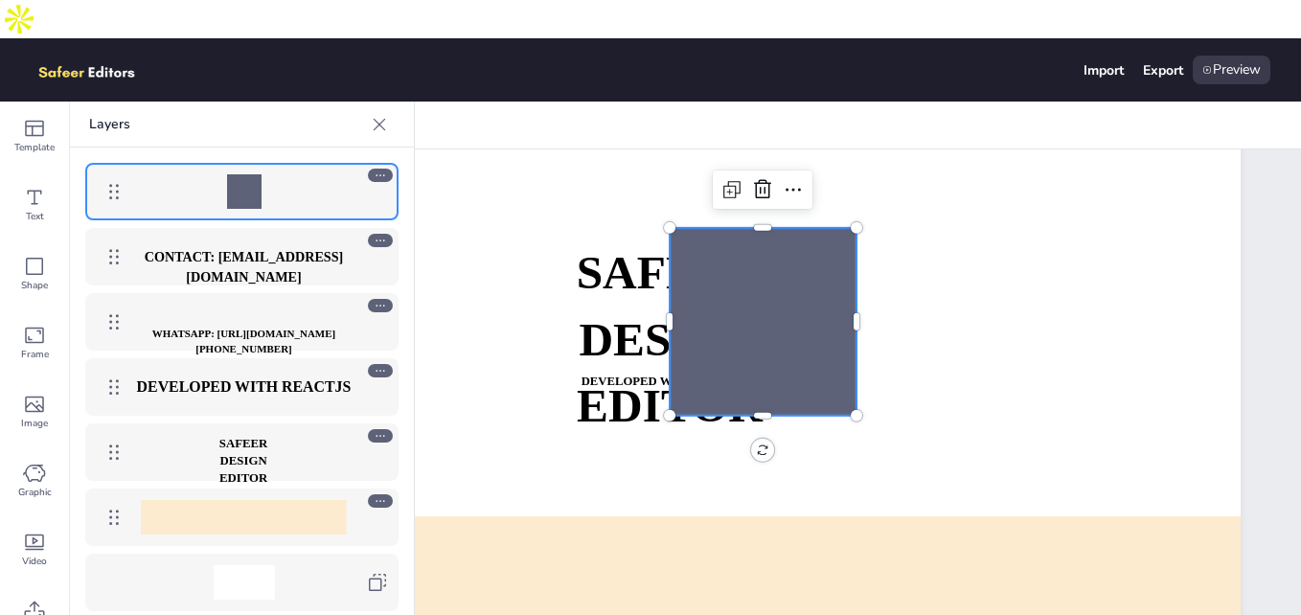
click at [813, 252] on div at bounding box center [764, 322] width 188 height 188
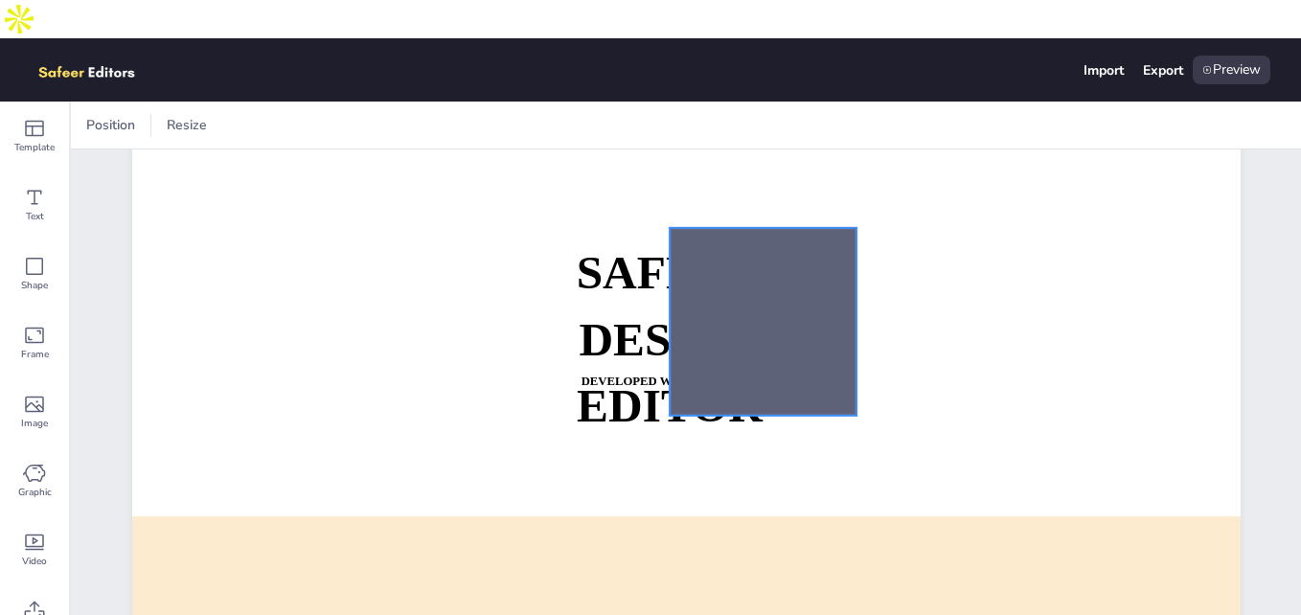
click at [721, 260] on div at bounding box center [764, 322] width 188 height 188
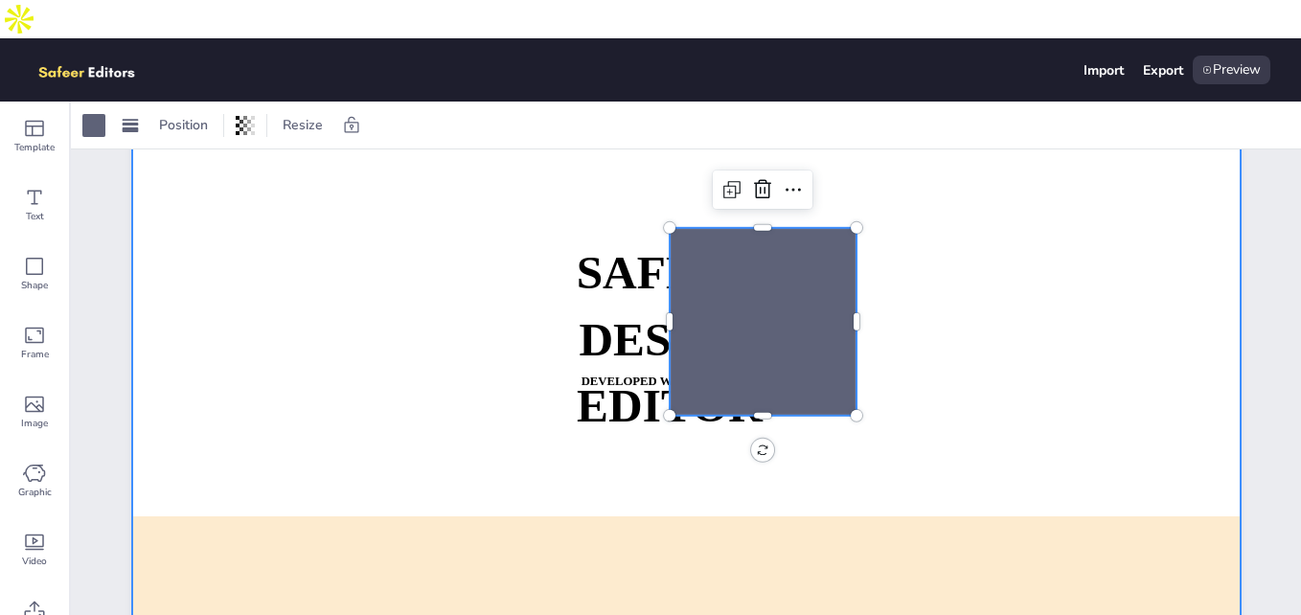
click at [967, 162] on div at bounding box center [686, 388] width 1109 height 625
click at [740, 301] on div at bounding box center [764, 322] width 188 height 188
click at [176, 116] on span "Position" at bounding box center [183, 125] width 57 height 18
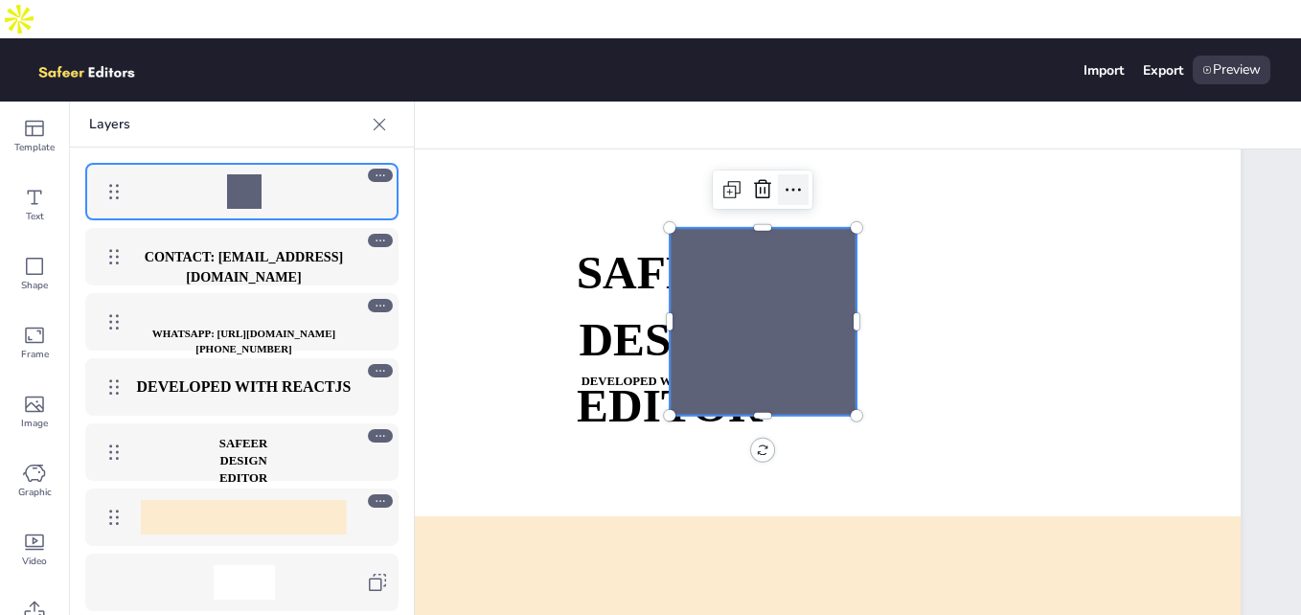
click at [788, 178] on icon at bounding box center [793, 189] width 23 height 23
click at [689, 253] on div at bounding box center [764, 322] width 188 height 188
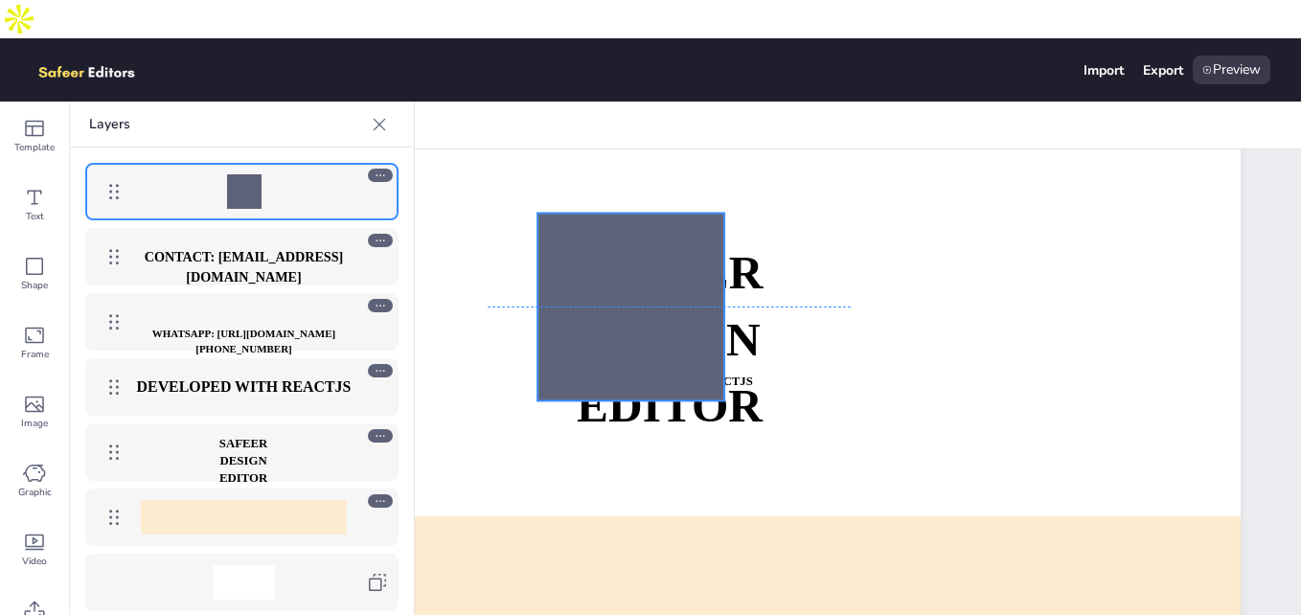
drag, startPoint x: 789, startPoint y: 247, endPoint x: 656, endPoint y: 231, distance: 133.2
click at [656, 231] on div at bounding box center [632, 307] width 188 height 188
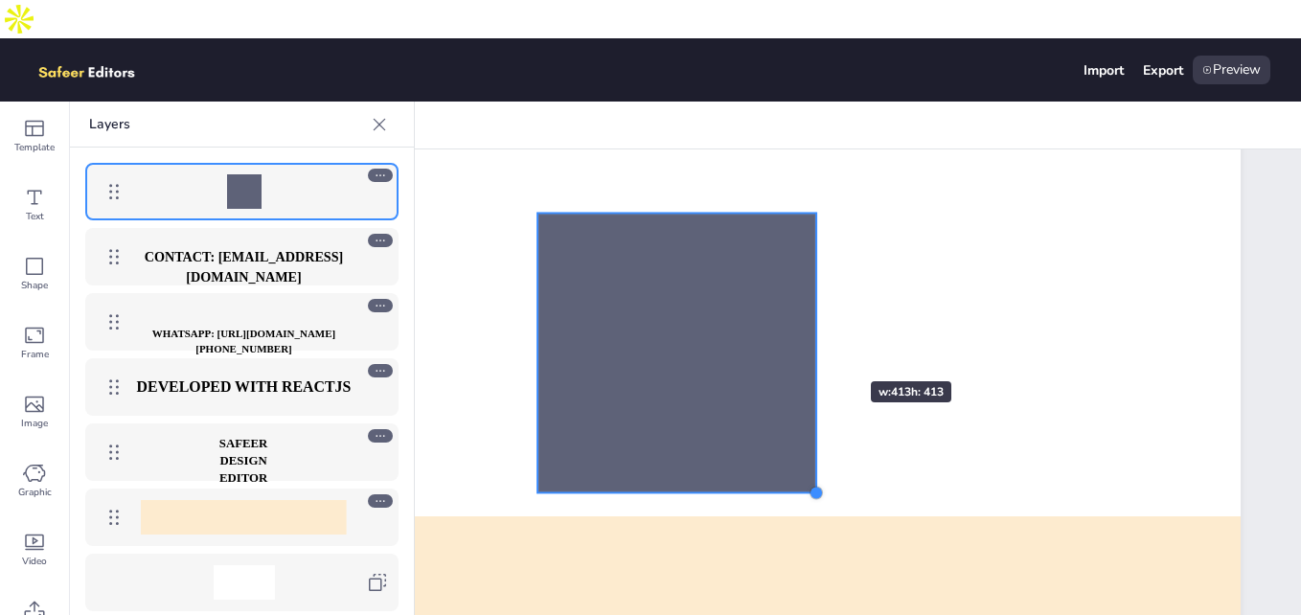
drag, startPoint x: 722, startPoint y: 363, endPoint x: 815, endPoint y: 347, distance: 95.3
click at [815, 347] on div "SAFEER DESIGN EDITOR DEVELOPED WITH REACTJS WHATSAPP: [URL][DOMAIN_NAME][PHONE_…" at bounding box center [686, 388] width 1109 height 625
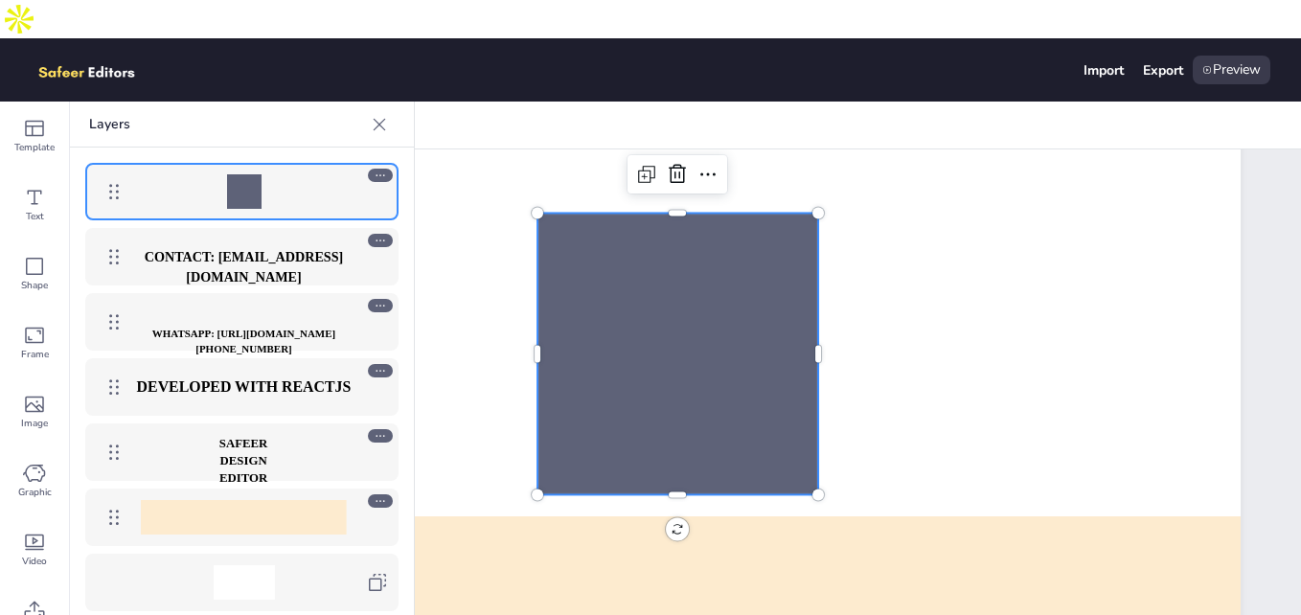
click at [663, 294] on div at bounding box center [679, 354] width 282 height 282
click at [378, 115] on icon at bounding box center [379, 124] width 19 height 19
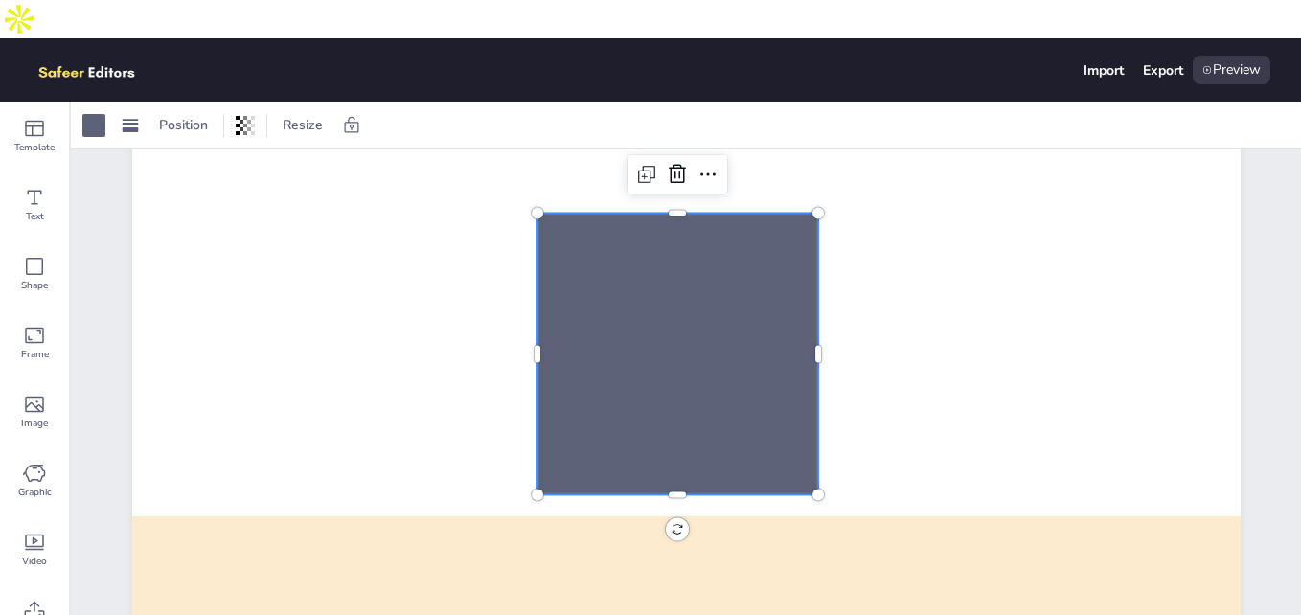
click at [681, 287] on div at bounding box center [679, 354] width 282 height 282
click at [213, 110] on div "Position" at bounding box center [183, 125] width 64 height 31
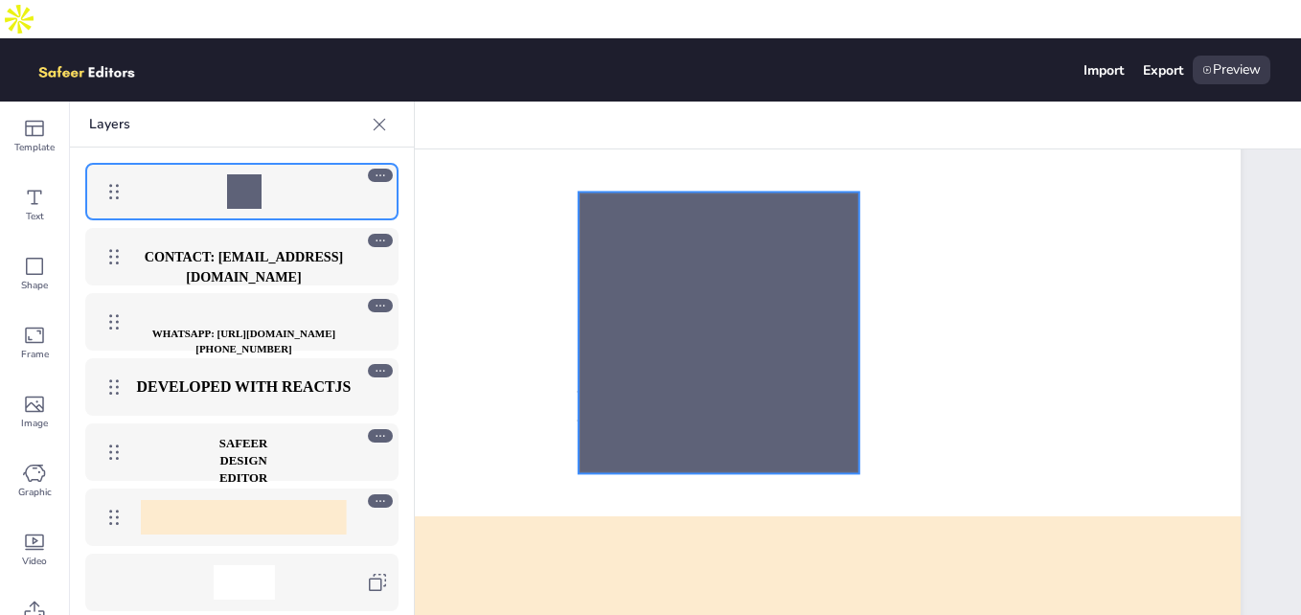
drag, startPoint x: 658, startPoint y: 309, endPoint x: 678, endPoint y: 271, distance: 42.4
click at [685, 280] on div at bounding box center [719, 333] width 282 height 282
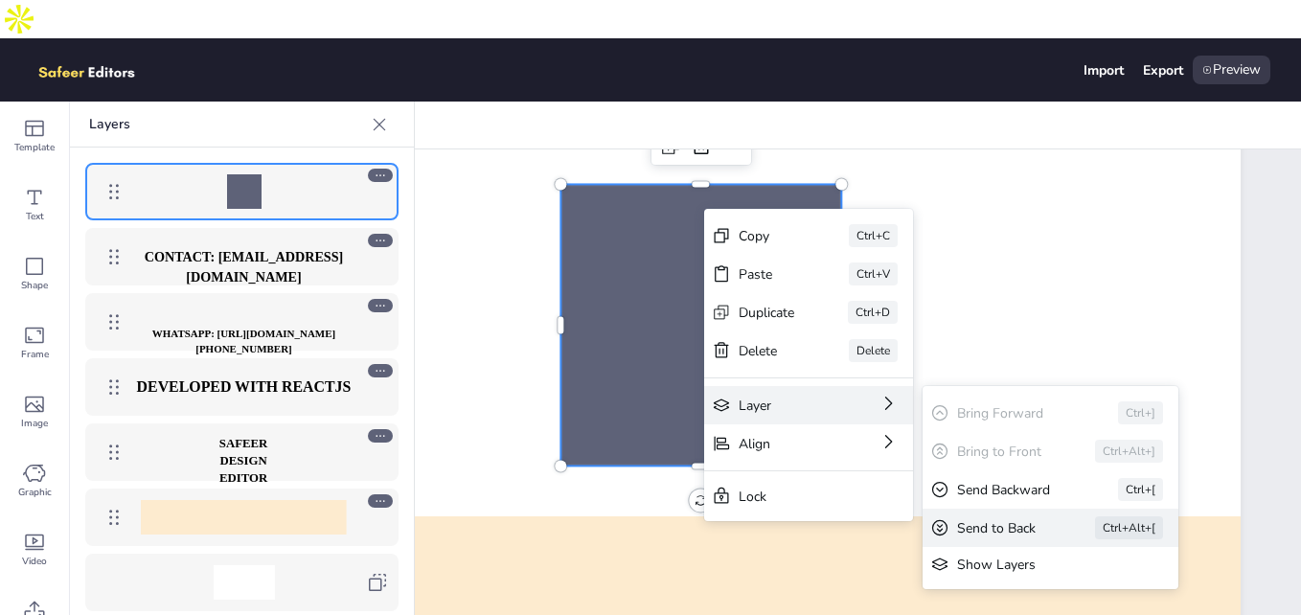
click at [992, 522] on div "Send to Back" at bounding box center [999, 528] width 84 height 18
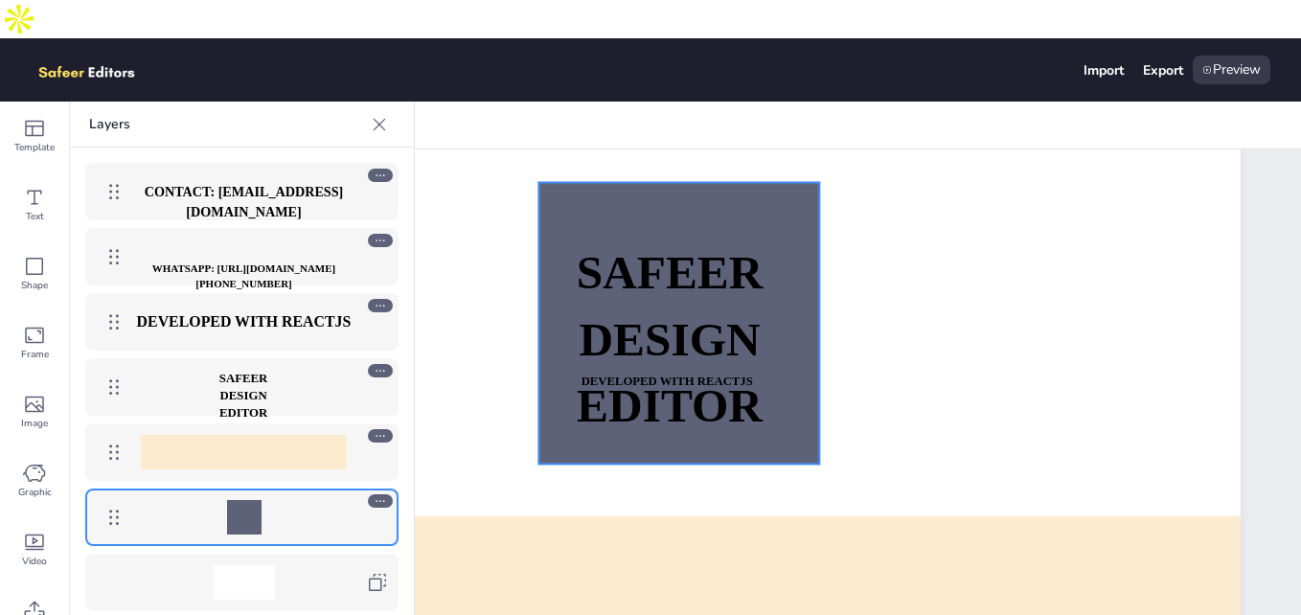
drag, startPoint x: 815, startPoint y: 171, endPoint x: 794, endPoint y: 169, distance: 21.2
click at [794, 182] on div at bounding box center [680, 323] width 282 height 282
click at [388, 109] on div at bounding box center [379, 124] width 31 height 31
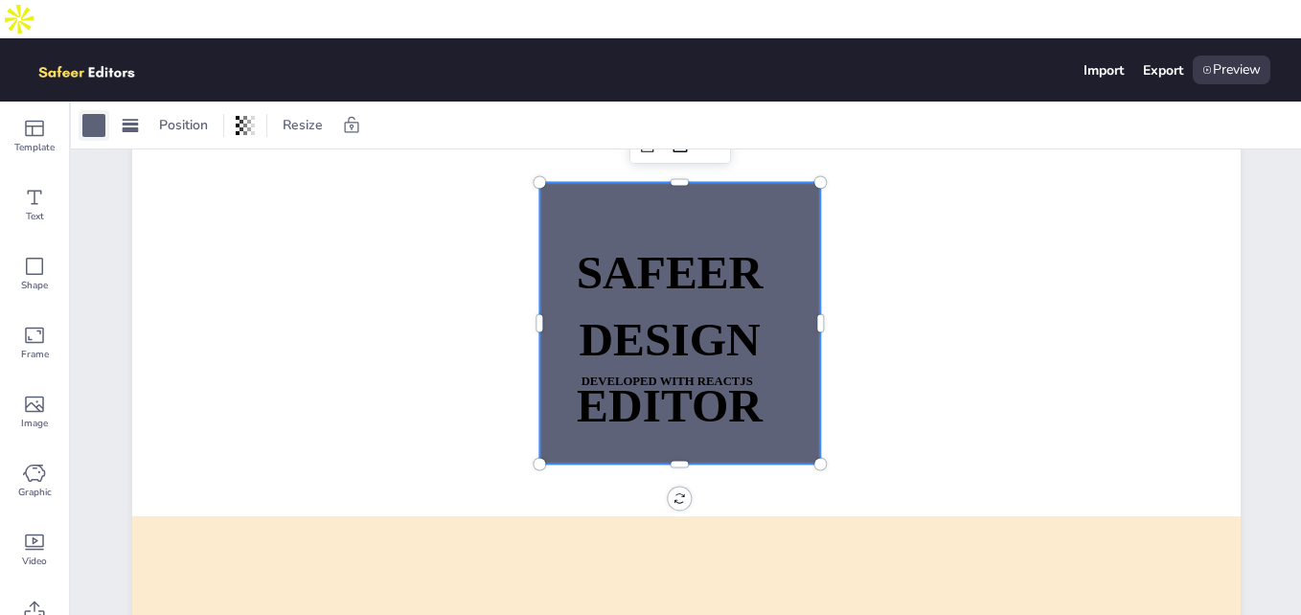
click at [98, 114] on div at bounding box center [93, 125] width 23 height 23
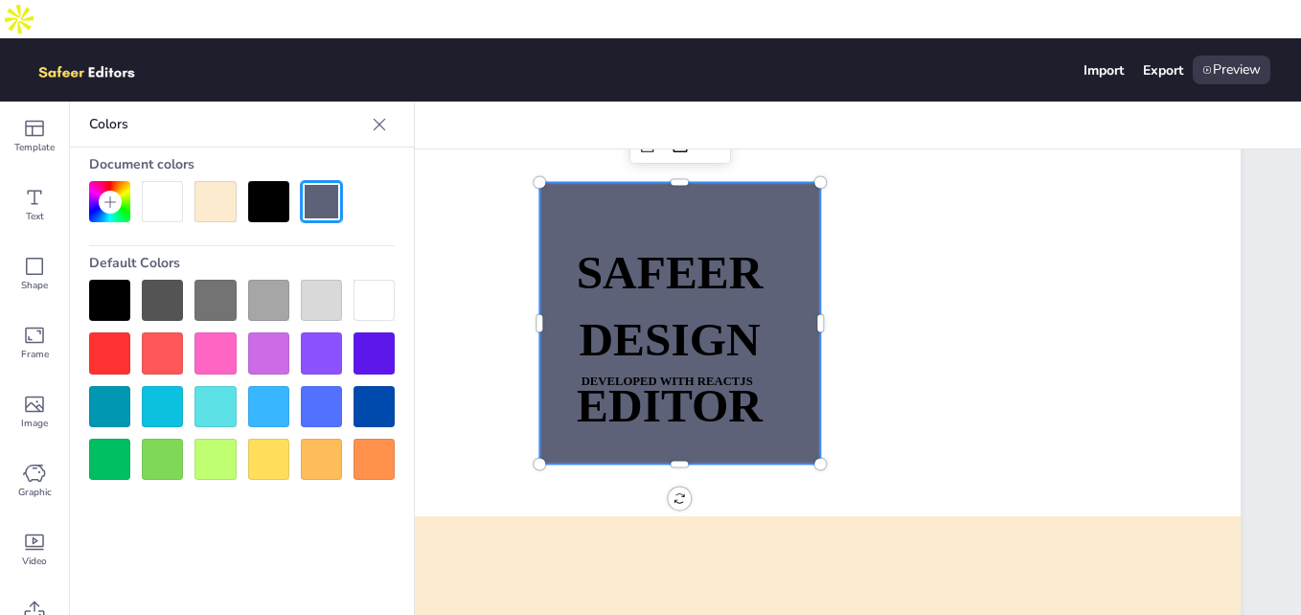
click at [107, 333] on div at bounding box center [109, 353] width 41 height 41
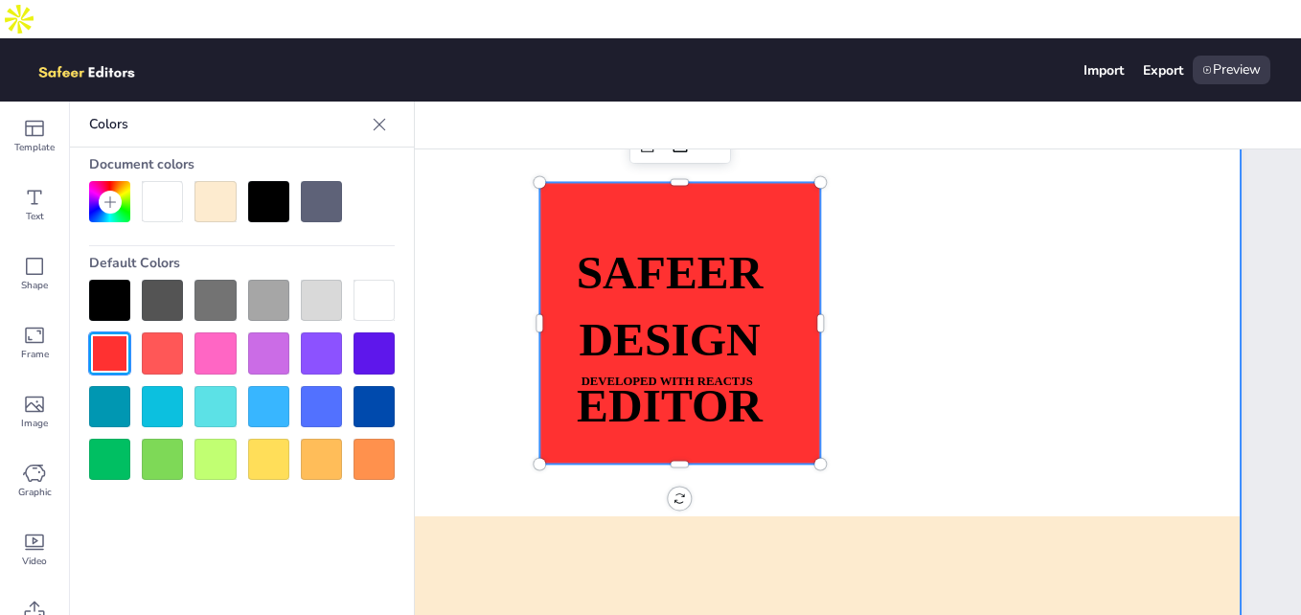
click at [867, 272] on div at bounding box center [686, 388] width 1109 height 625
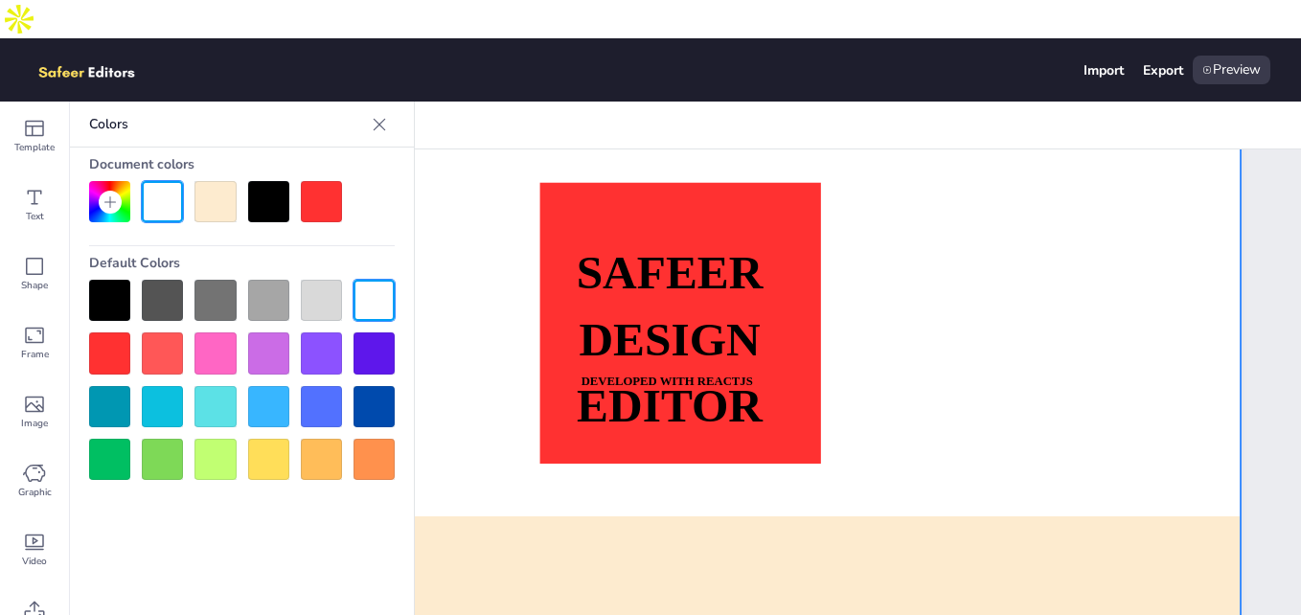
click at [382, 115] on icon at bounding box center [379, 124] width 19 height 19
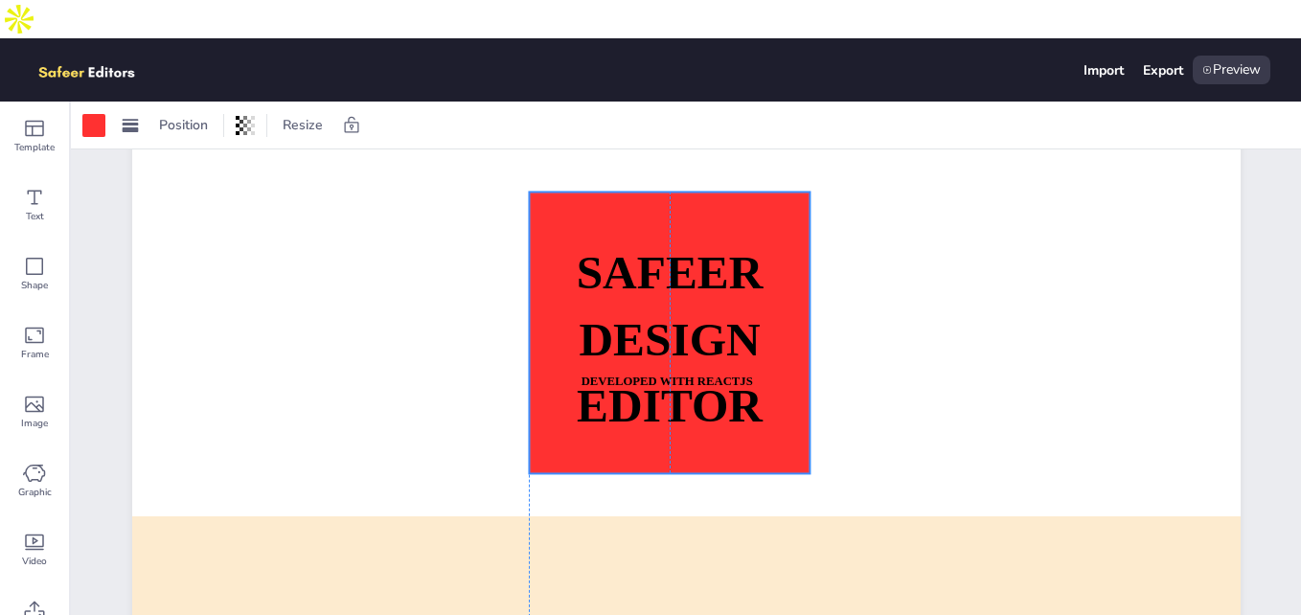
drag, startPoint x: 633, startPoint y: 178, endPoint x: 622, endPoint y: 188, distance: 15.0
click at [622, 192] on div at bounding box center [670, 333] width 282 height 282
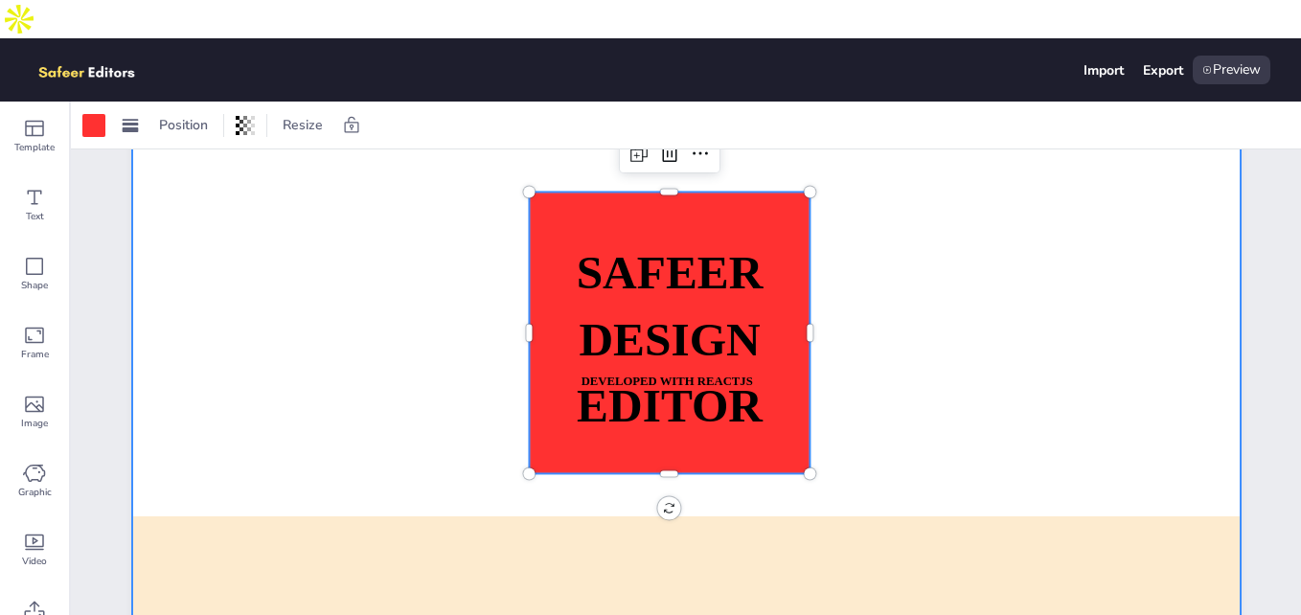
click at [906, 253] on div at bounding box center [686, 388] width 1109 height 625
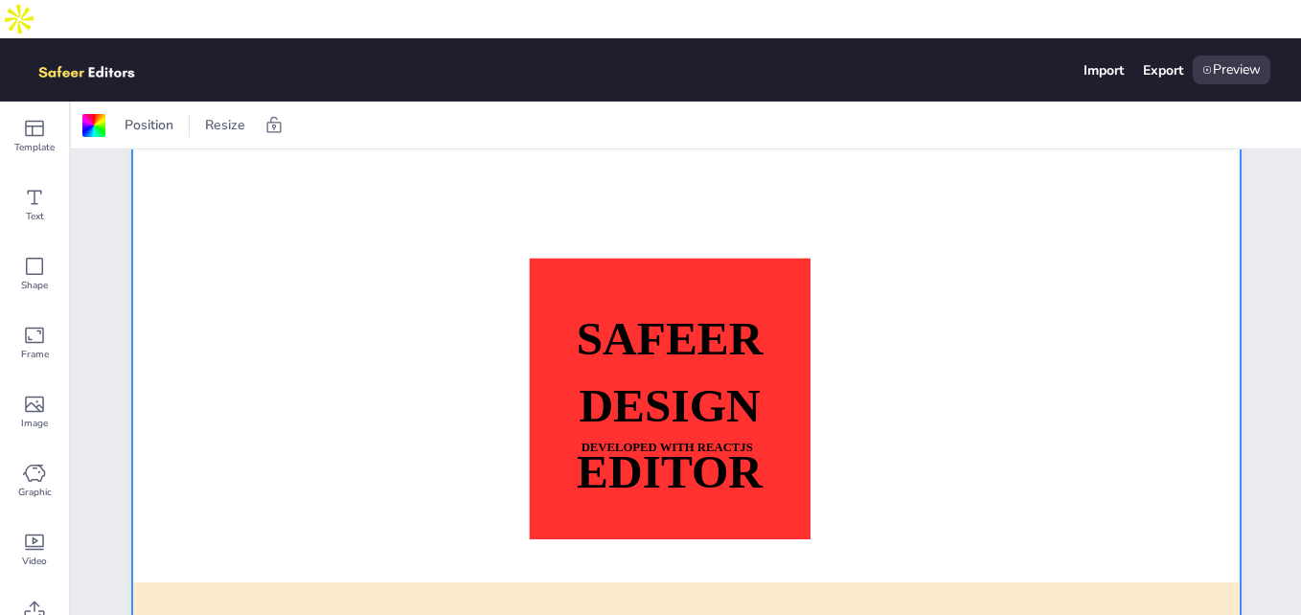
scroll to position [0, 0]
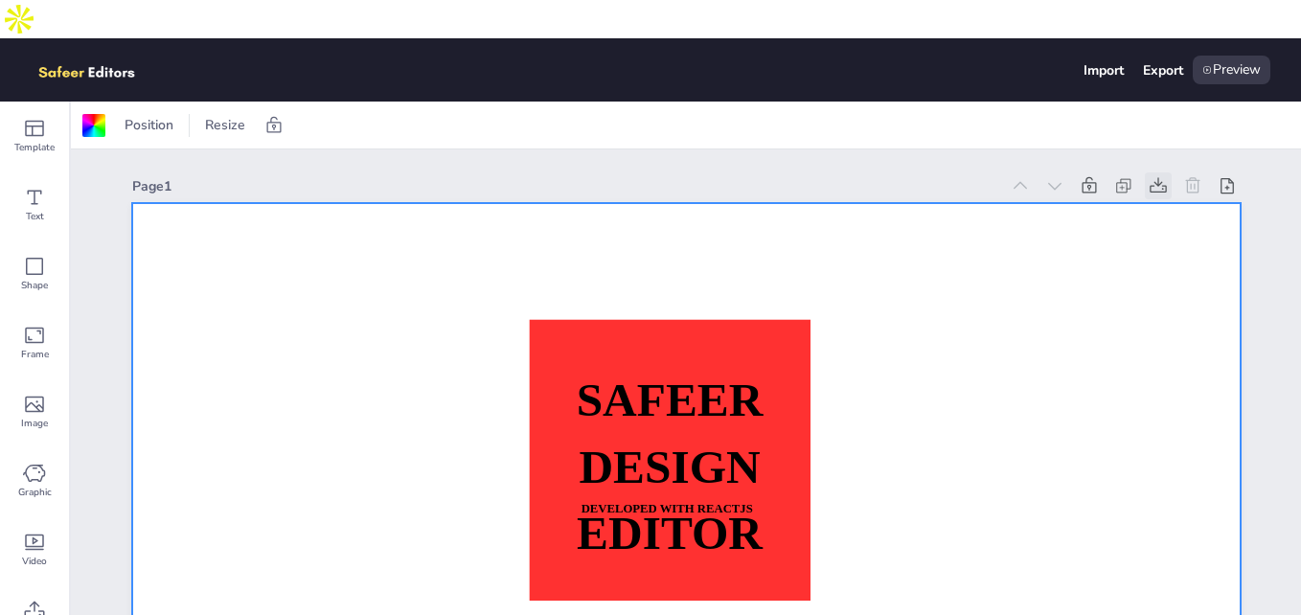
click at [1155, 176] on icon at bounding box center [1158, 185] width 19 height 19
click at [1157, 176] on icon at bounding box center [1158, 185] width 19 height 19
click at [1116, 176] on icon at bounding box center [1123, 185] width 19 height 19
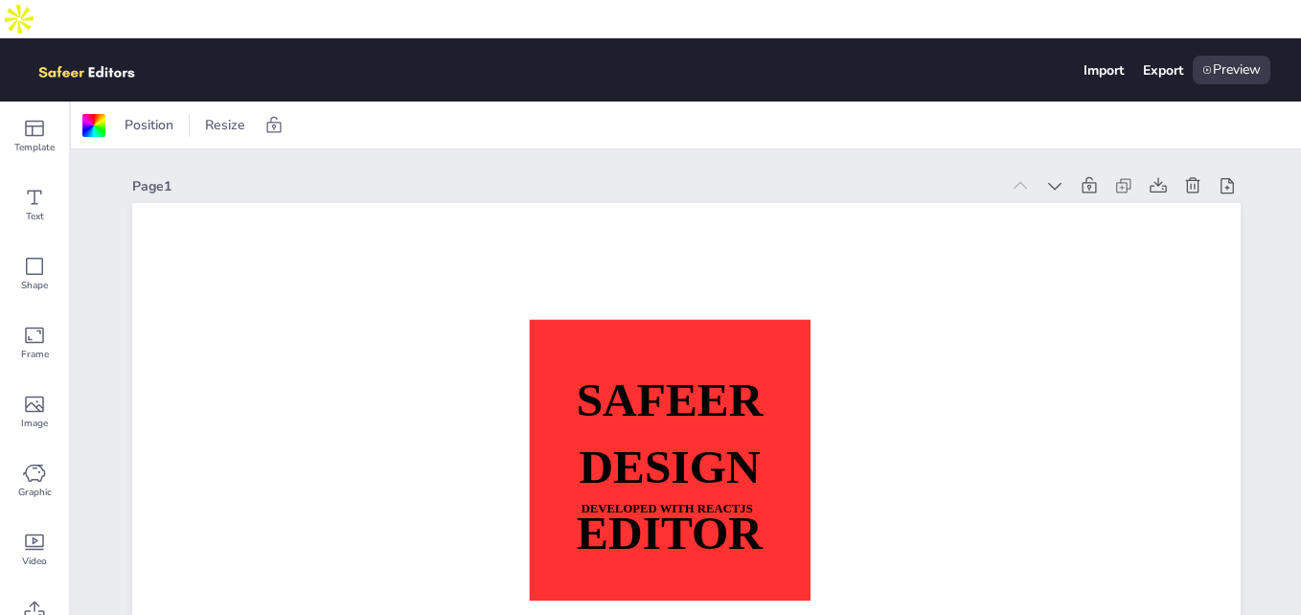
drag, startPoint x: 1116, startPoint y: 152, endPoint x: 1133, endPoint y: 201, distance: 51.5
click at [1127, 201] on div "Page 1 SAFEER DESIGN EDITOR DEVELOPED WITH REACTJS WHATSAPP: [URL][DOMAIN_NAME]…" at bounding box center [686, 499] width 1109 height 655
click at [1155, 176] on icon at bounding box center [1158, 185] width 19 height 19
click at [631, 177] on div "Page 1" at bounding box center [565, 186] width 867 height 18
click at [35, 117] on icon at bounding box center [34, 128] width 23 height 23
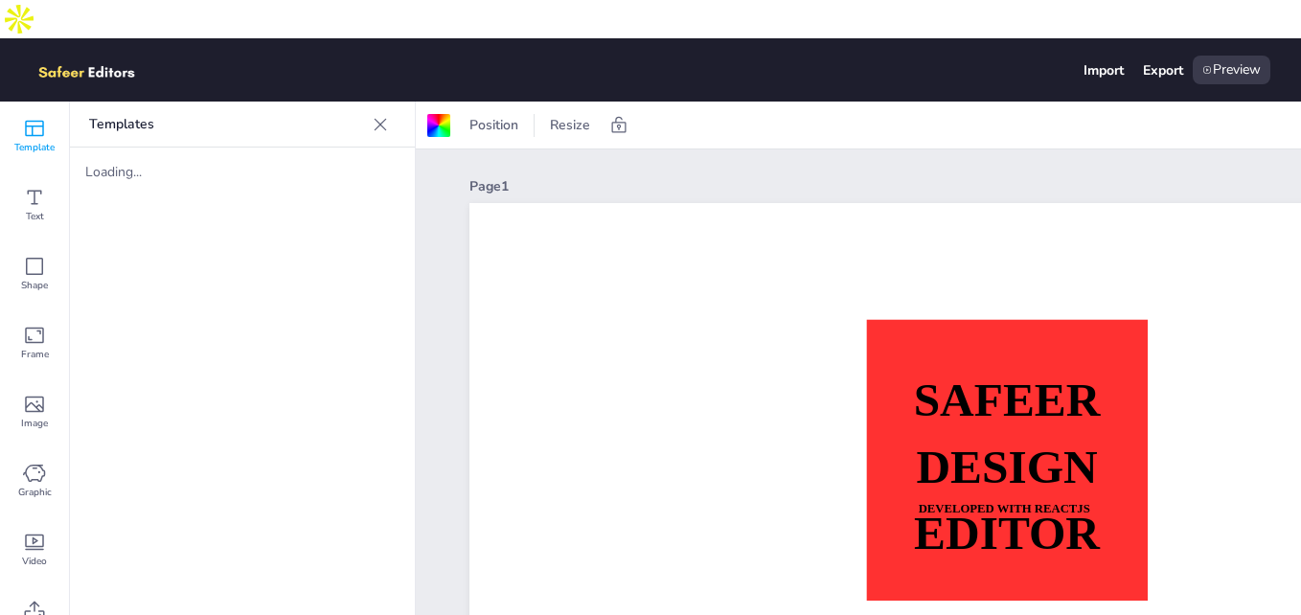
click at [130, 163] on div "Loading..." at bounding box center [161, 172] width 153 height 18
click at [54, 183] on div "Text" at bounding box center [34, 205] width 69 height 69
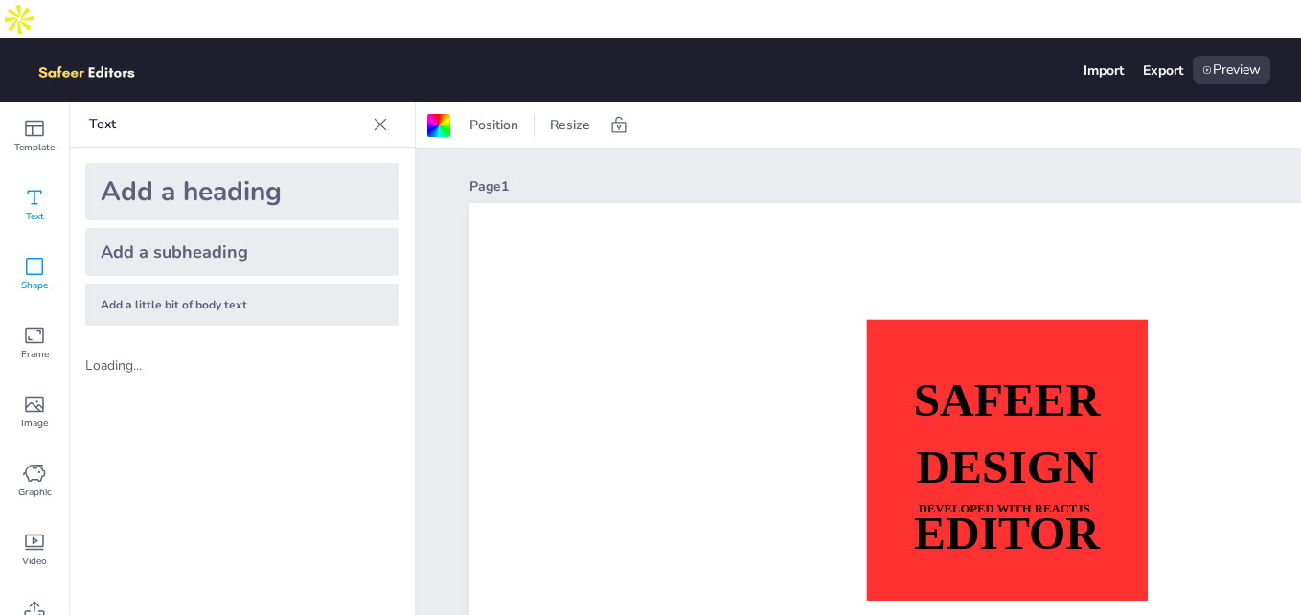
click at [42, 278] on span "Shape" at bounding box center [34, 285] width 27 height 15
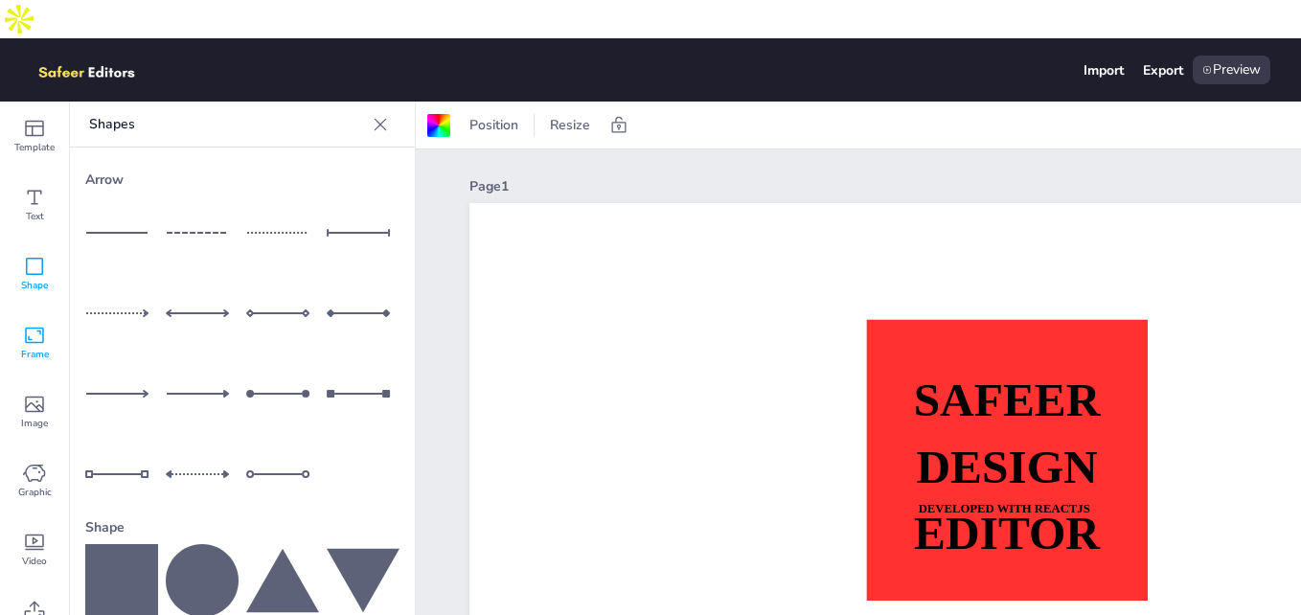
click at [35, 324] on icon at bounding box center [34, 335] width 23 height 23
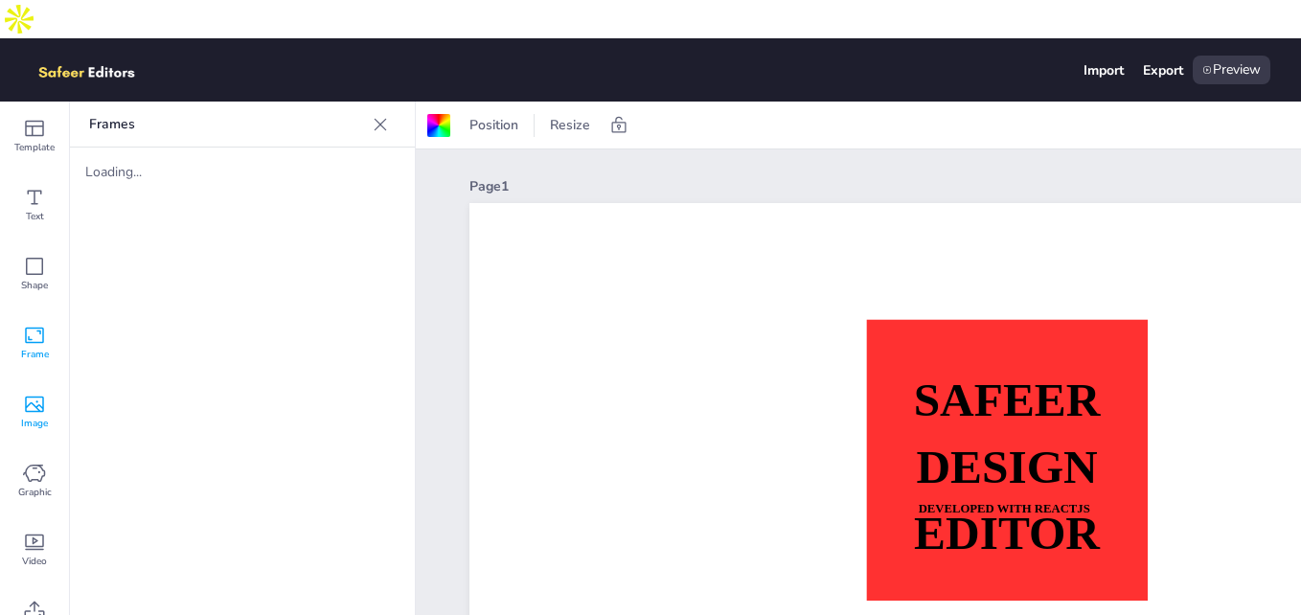
click at [34, 393] on icon at bounding box center [34, 404] width 23 height 23
click at [29, 462] on icon at bounding box center [34, 473] width 23 height 23
click at [32, 485] on span "Graphic" at bounding box center [35, 492] width 34 height 15
drag, startPoint x: 34, startPoint y: 503, endPoint x: 32, endPoint y: 551, distance: 48.0
click at [35, 531] on icon at bounding box center [34, 542] width 23 height 23
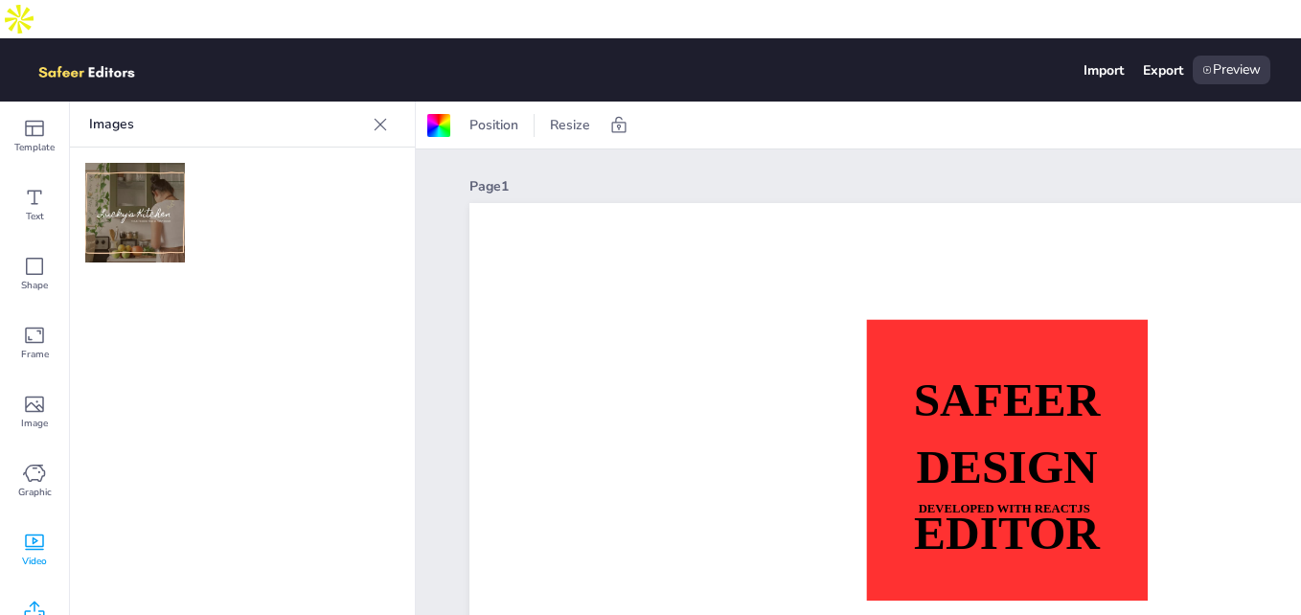
click at [32, 601] on icon at bounding box center [35, 610] width 20 height 18
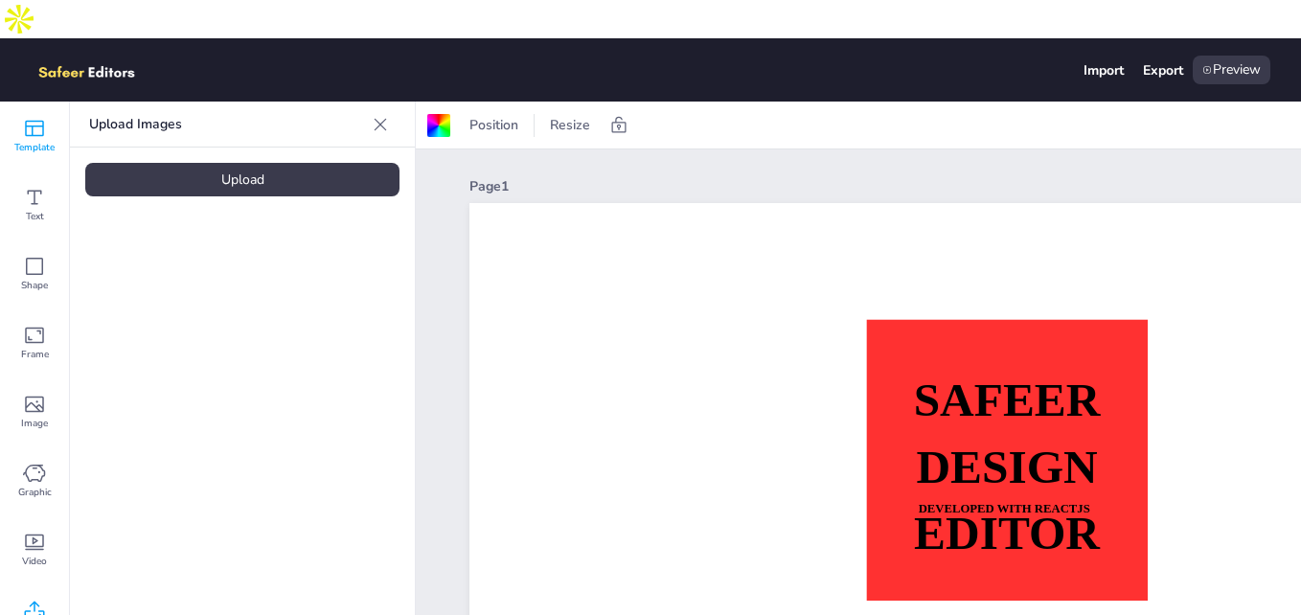
click at [38, 117] on icon at bounding box center [34, 128] width 23 height 23
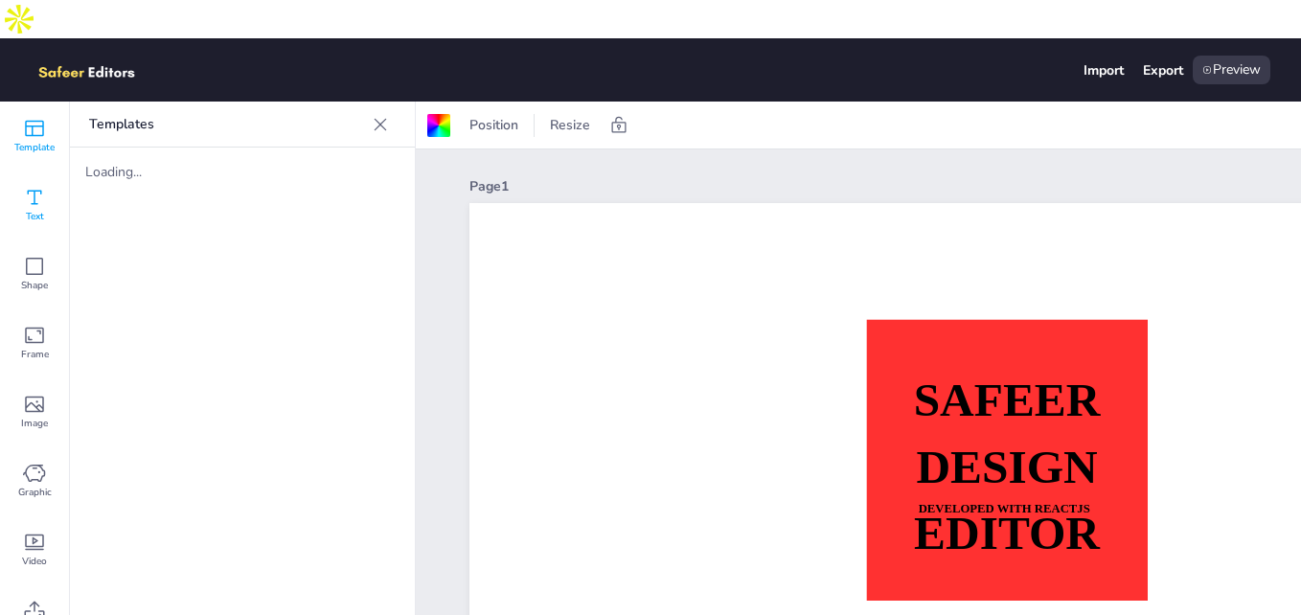
click at [45, 175] on div "Text" at bounding box center [34, 205] width 69 height 69
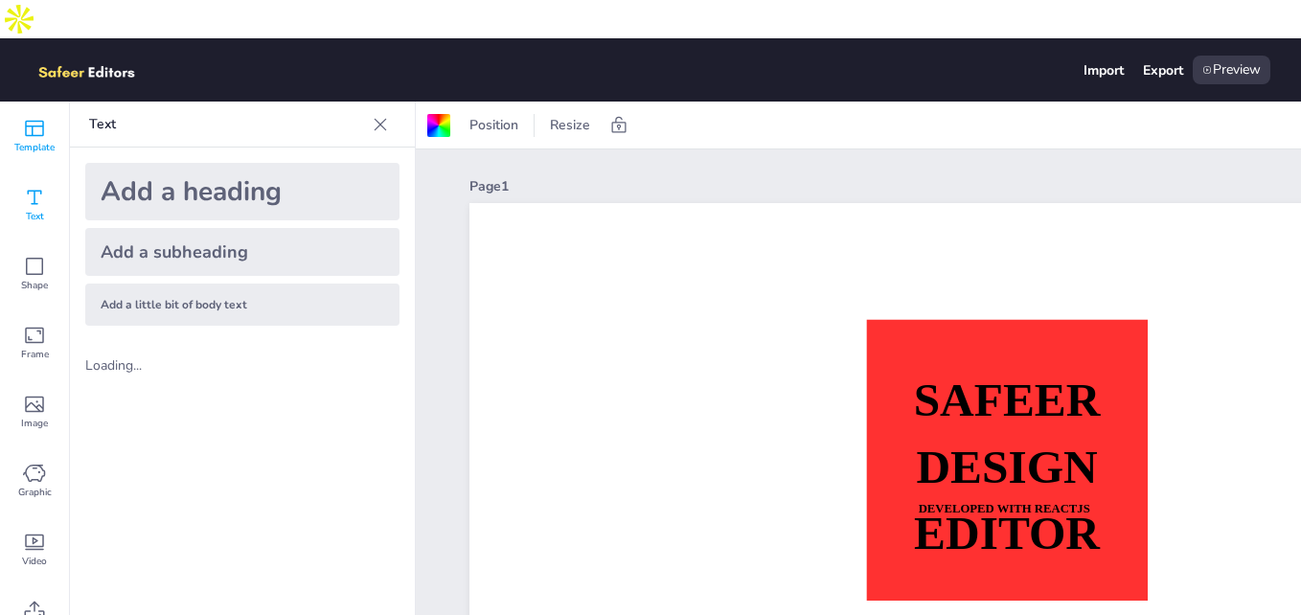
click at [37, 117] on icon at bounding box center [34, 128] width 23 height 23
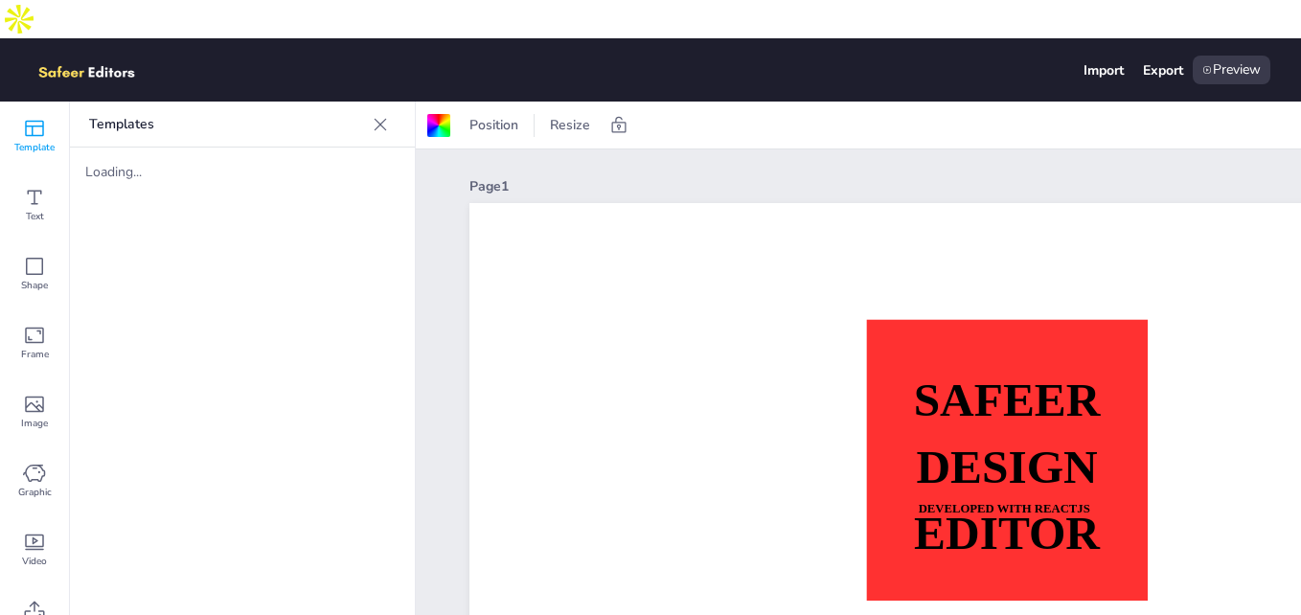
click at [89, 152] on div "Loading..." at bounding box center [242, 172] width 345 height 49
click at [140, 150] on div "Loading..." at bounding box center [242, 172] width 345 height 49
click at [138, 163] on div "Loading..." at bounding box center [161, 172] width 153 height 18
click at [376, 115] on icon at bounding box center [380, 124] width 19 height 19
